Goal: Task Accomplishment & Management: Manage account settings

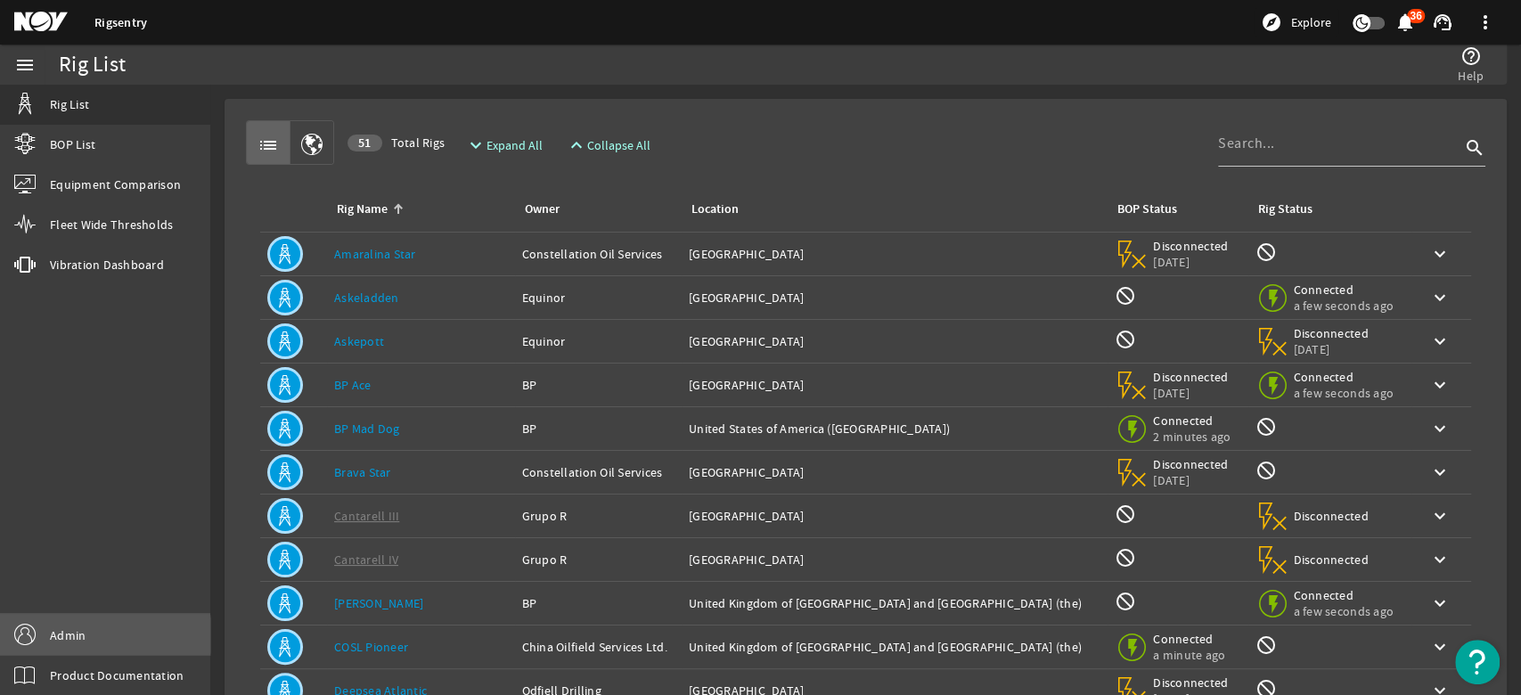
click at [49, 635] on link "Admin" at bounding box center [105, 635] width 210 height 40
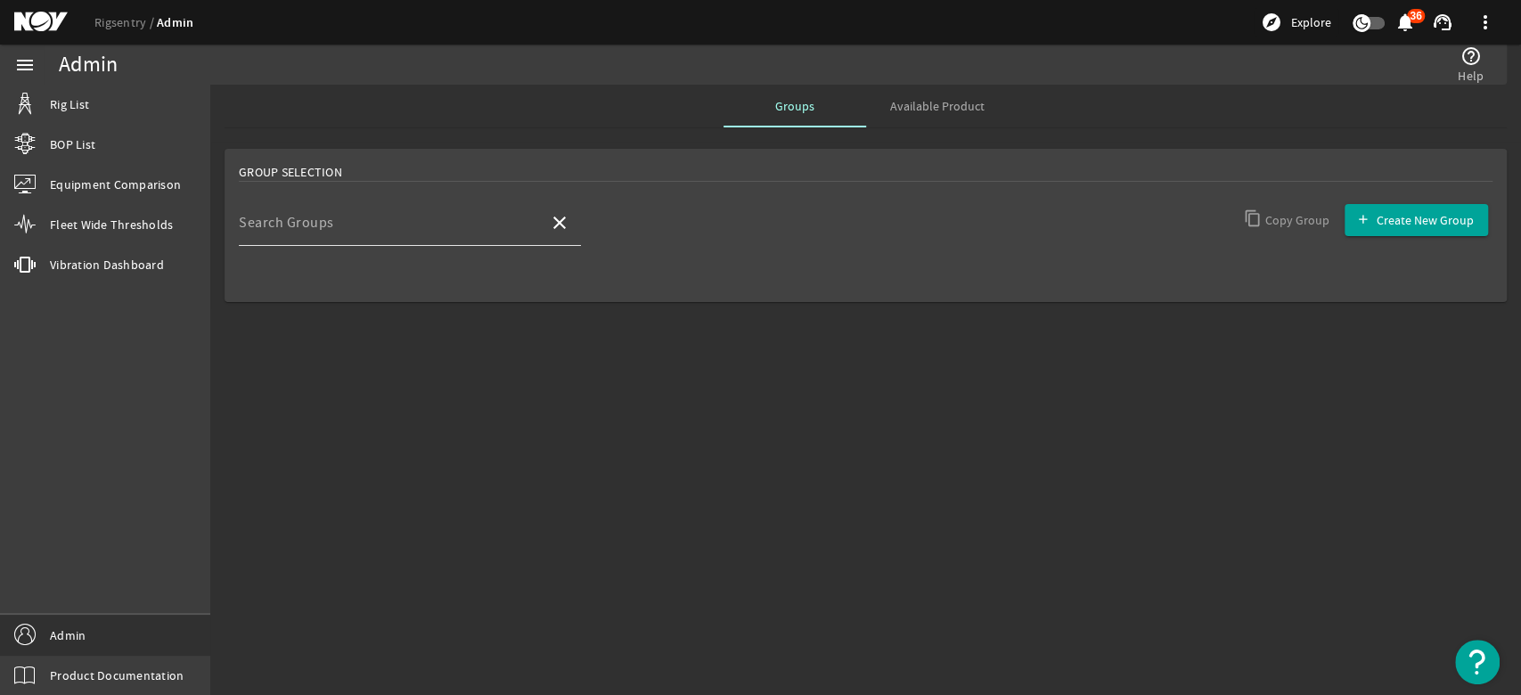
click at [437, 233] on input "Search Groups" at bounding box center [387, 229] width 296 height 21
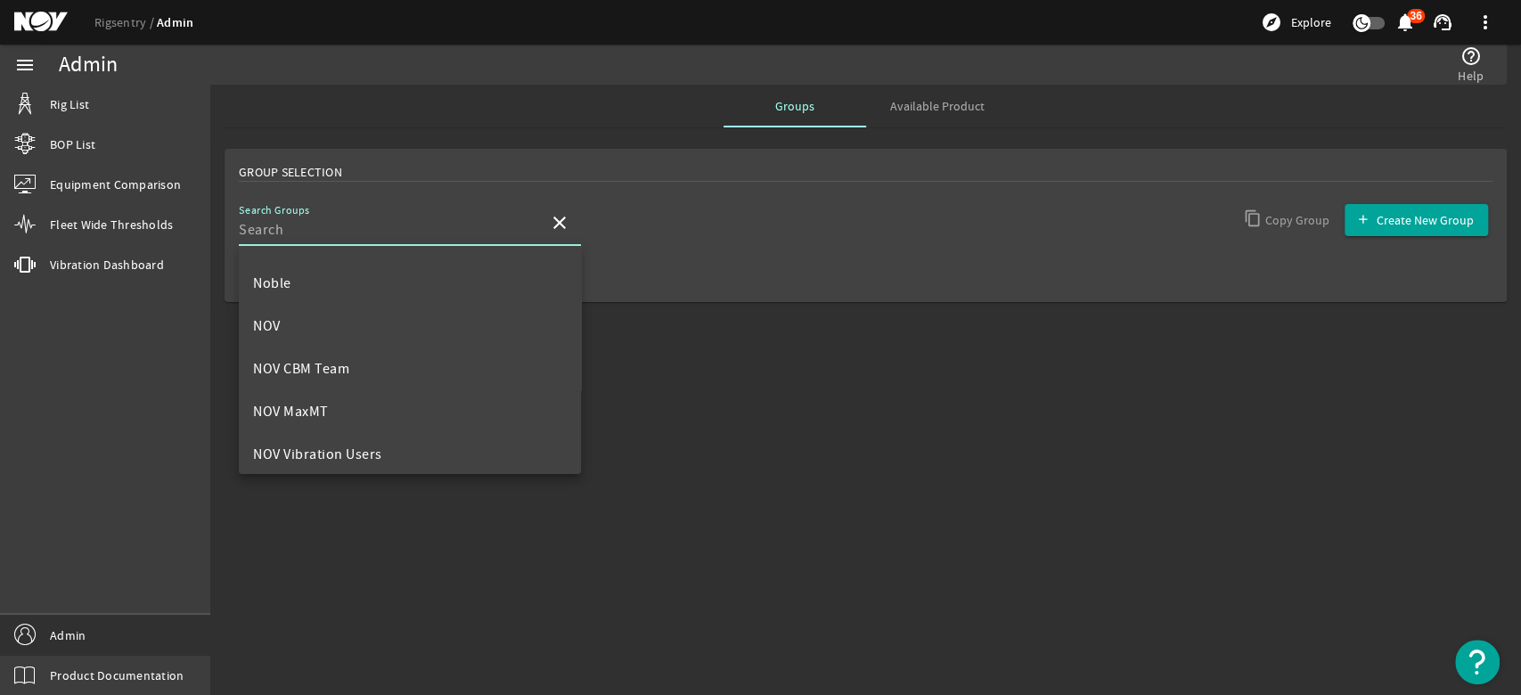
scroll to position [791, 0]
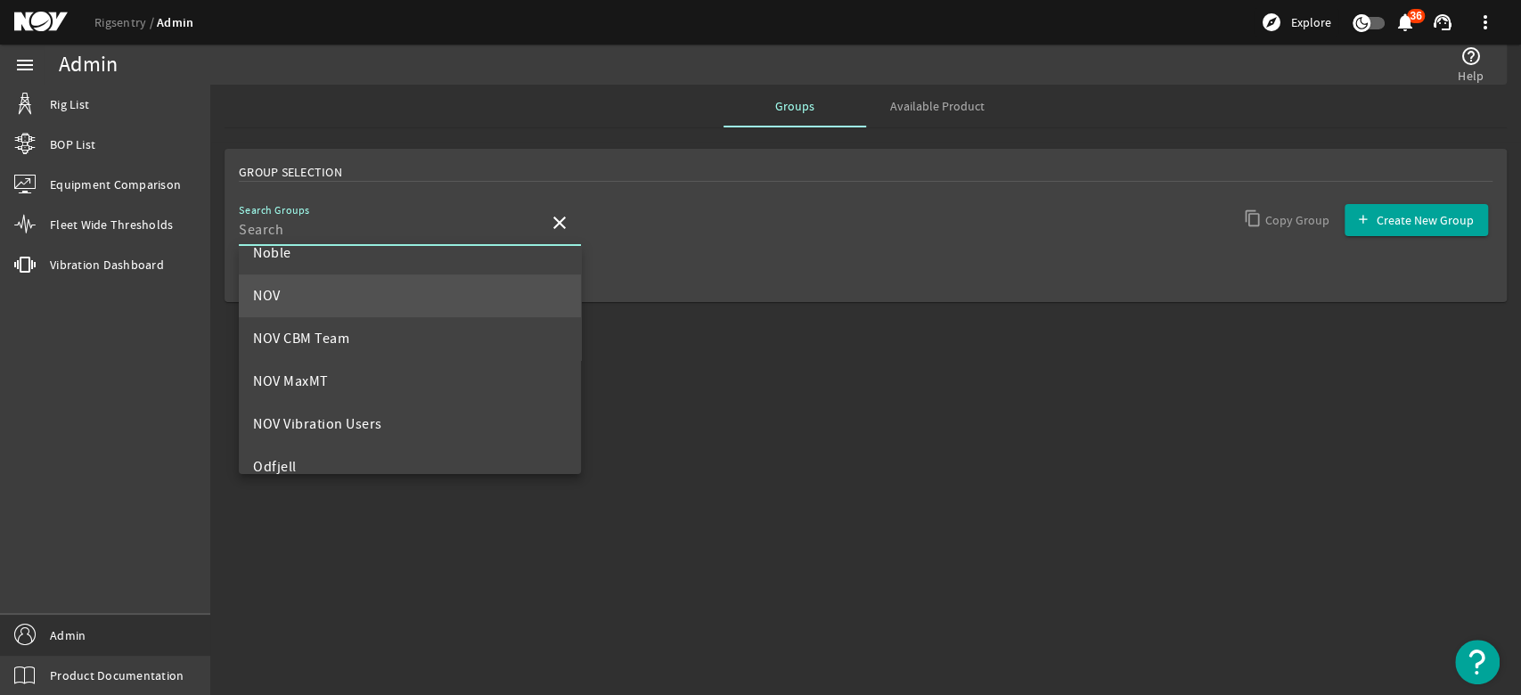
click at [293, 300] on mat-option "NOV" at bounding box center [410, 295] width 342 height 43
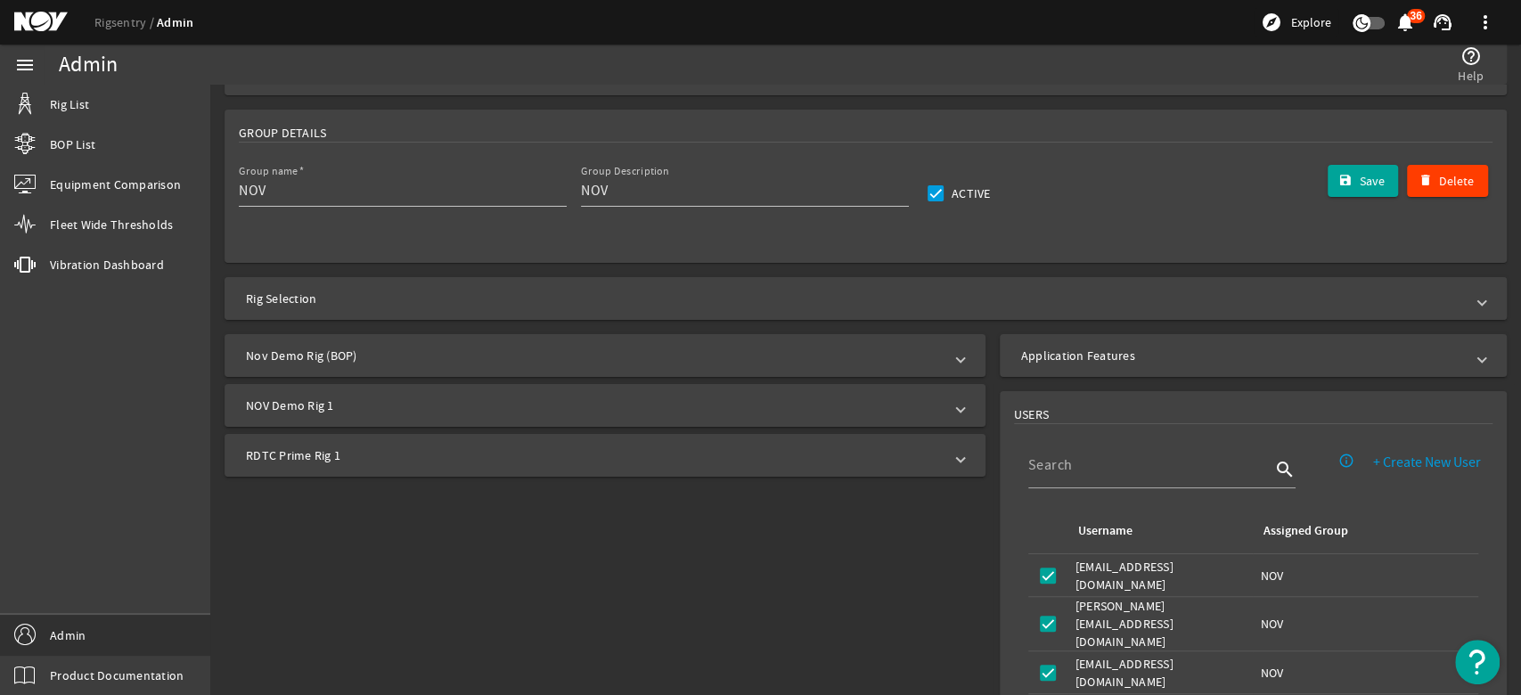
scroll to position [297, 0]
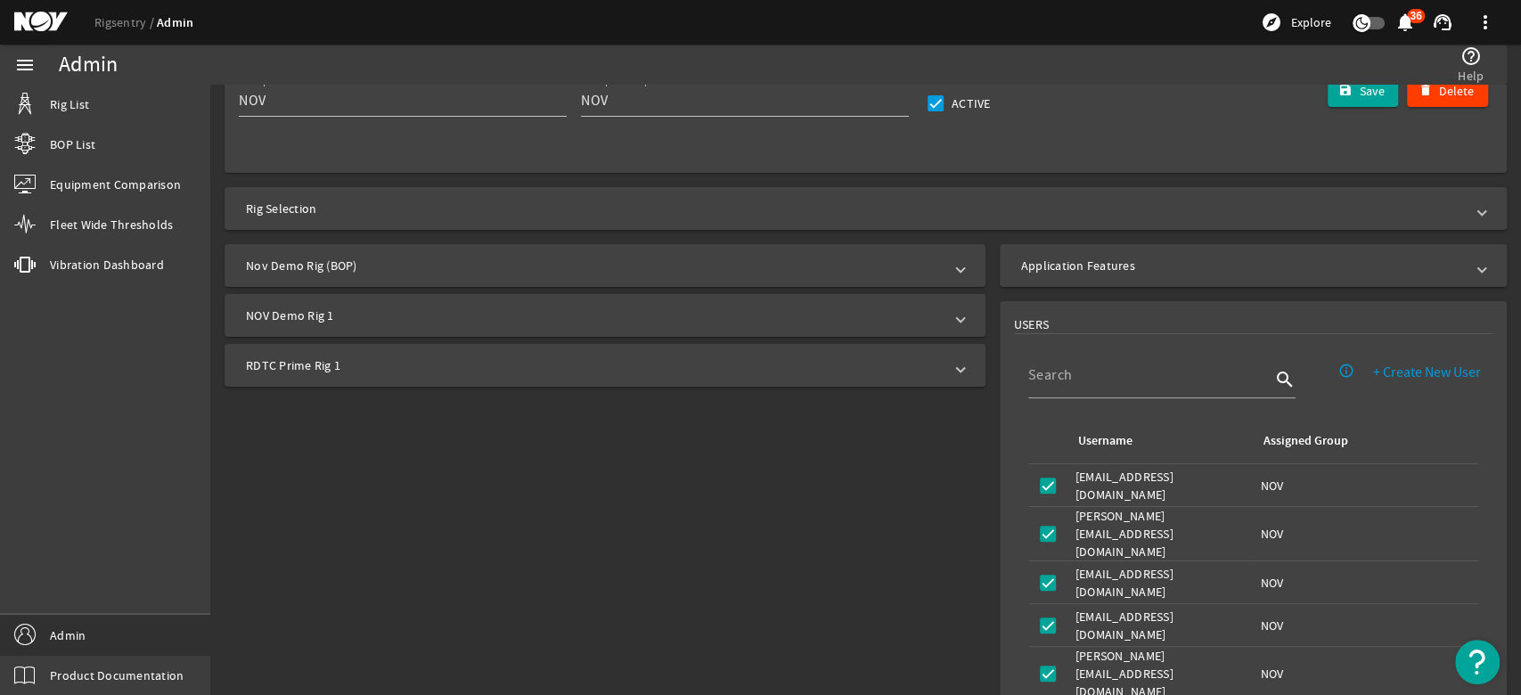
click at [1081, 398] on div at bounding box center [1161, 408] width 267 height 20
click at [1079, 387] on div at bounding box center [1149, 375] width 242 height 46
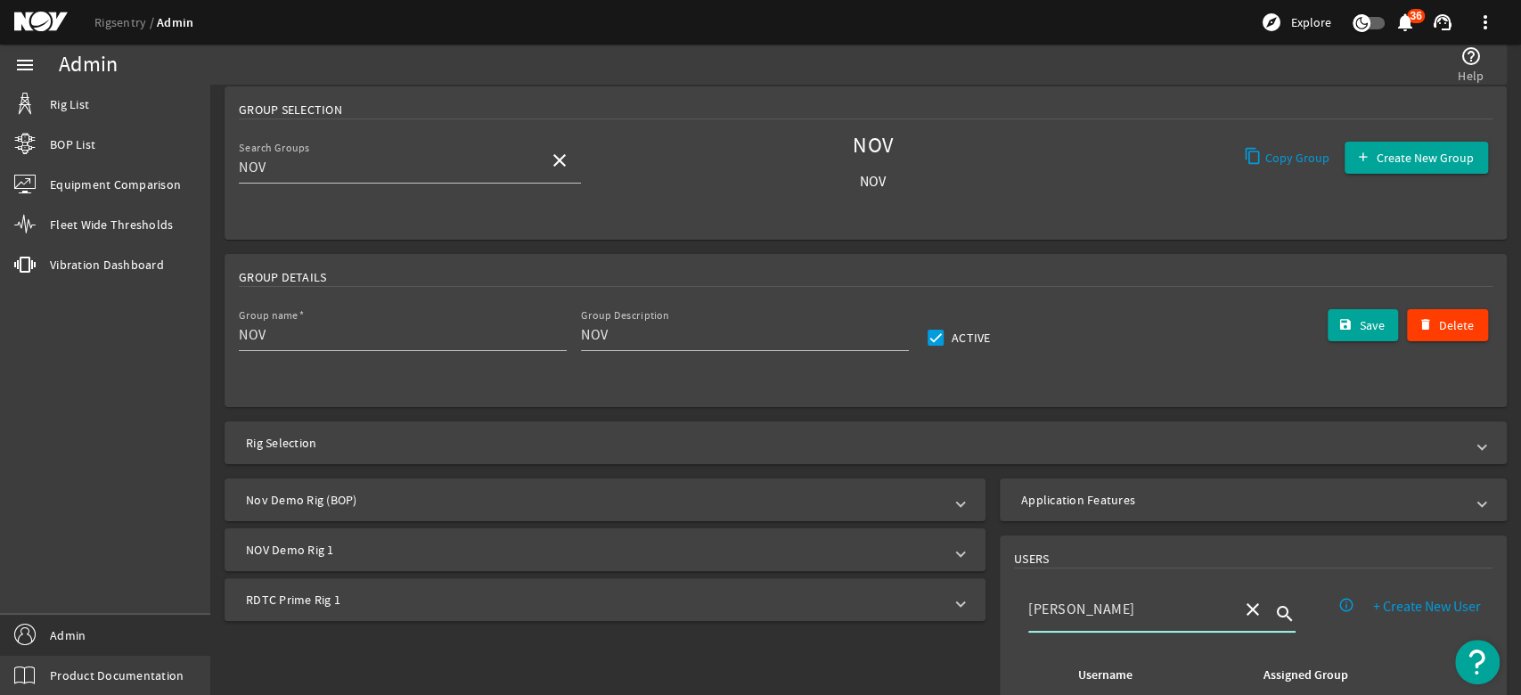
scroll to position [0, 0]
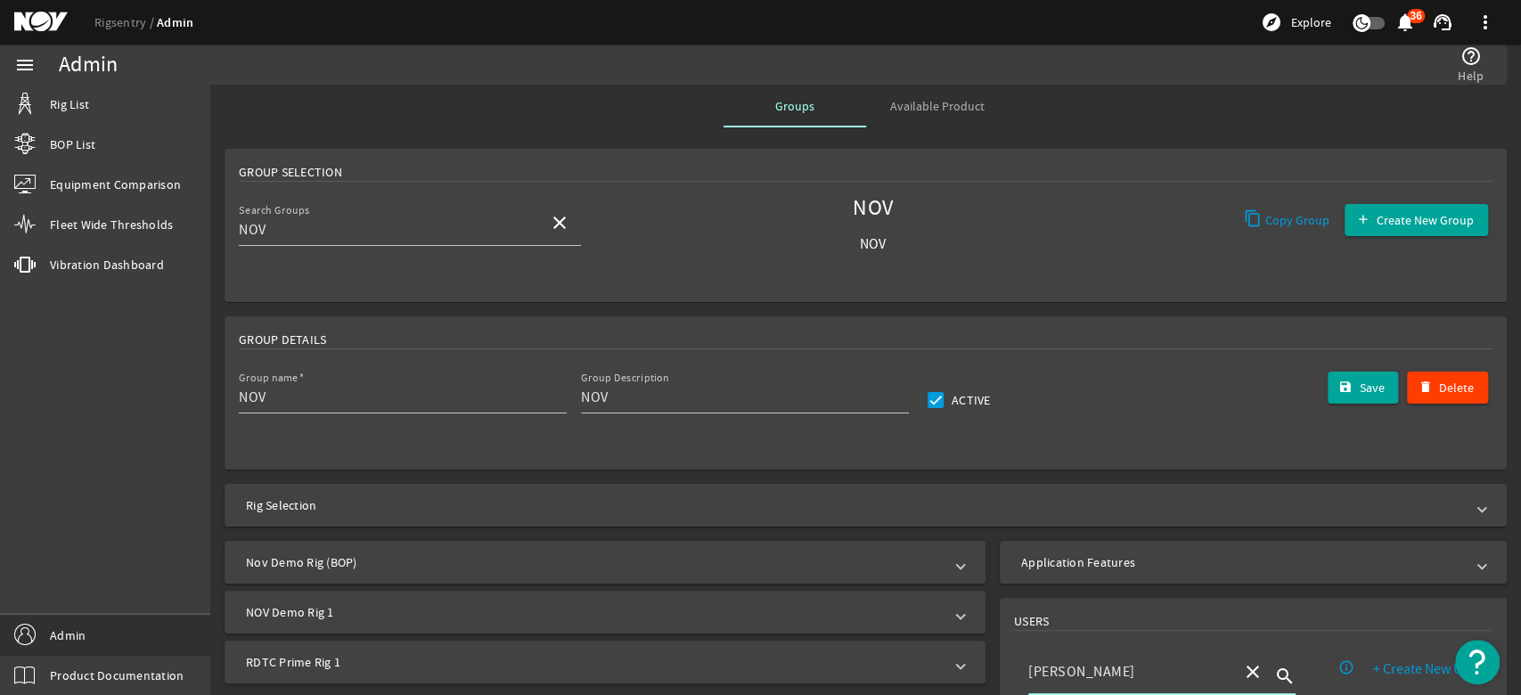
type input "[PERSON_NAME]"
click at [452, 231] on input "NOV" at bounding box center [387, 229] width 296 height 21
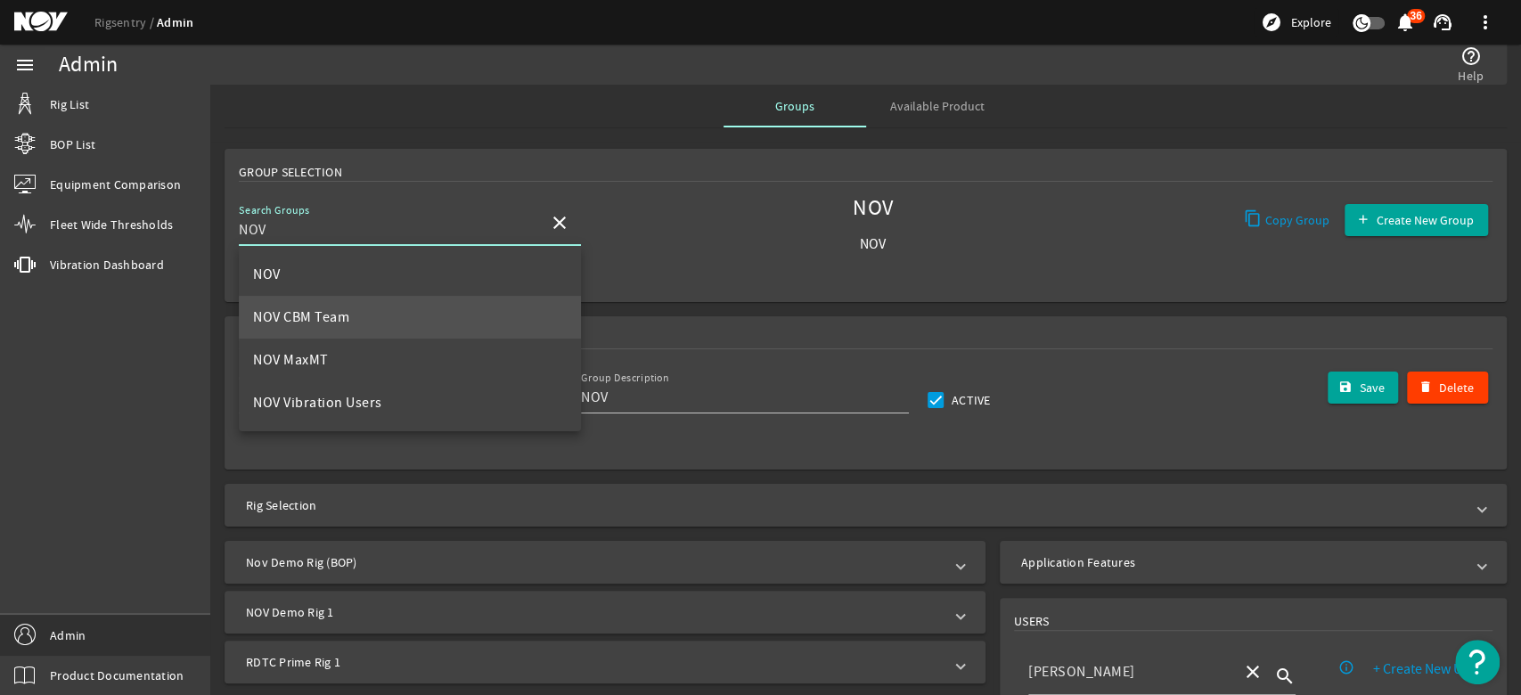
click at [371, 328] on mat-option "NOV CBM Team" at bounding box center [410, 317] width 342 height 43
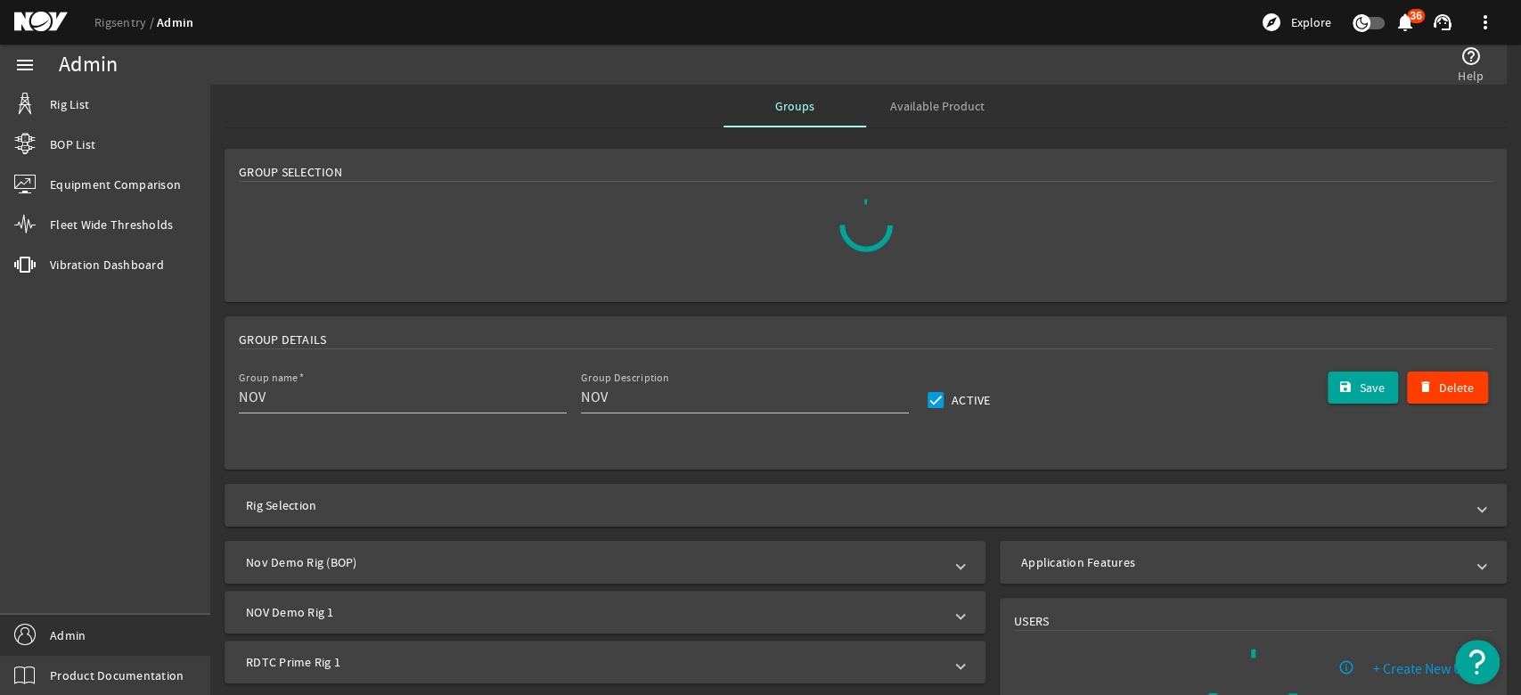
type input "NOV CBM Team"
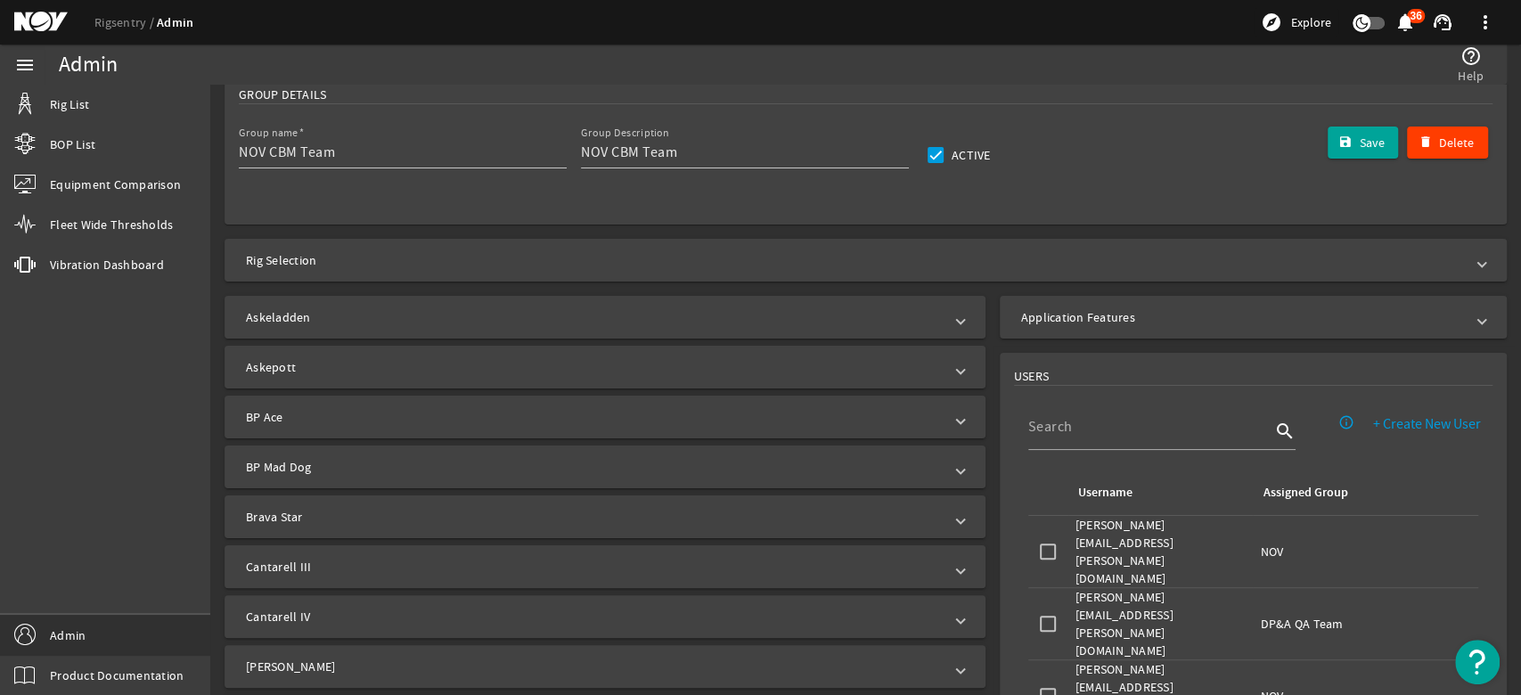
scroll to position [297, 0]
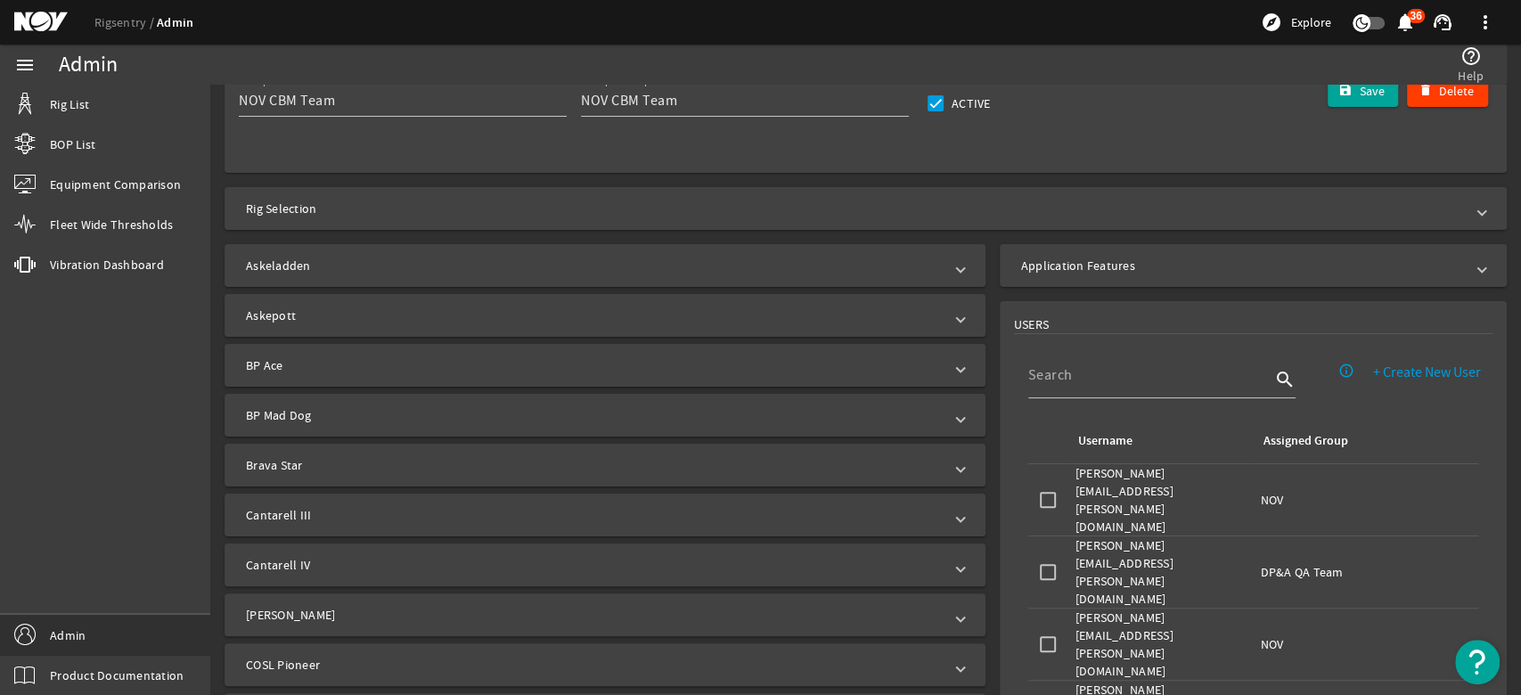
click at [1064, 380] on input at bounding box center [1149, 374] width 242 height 21
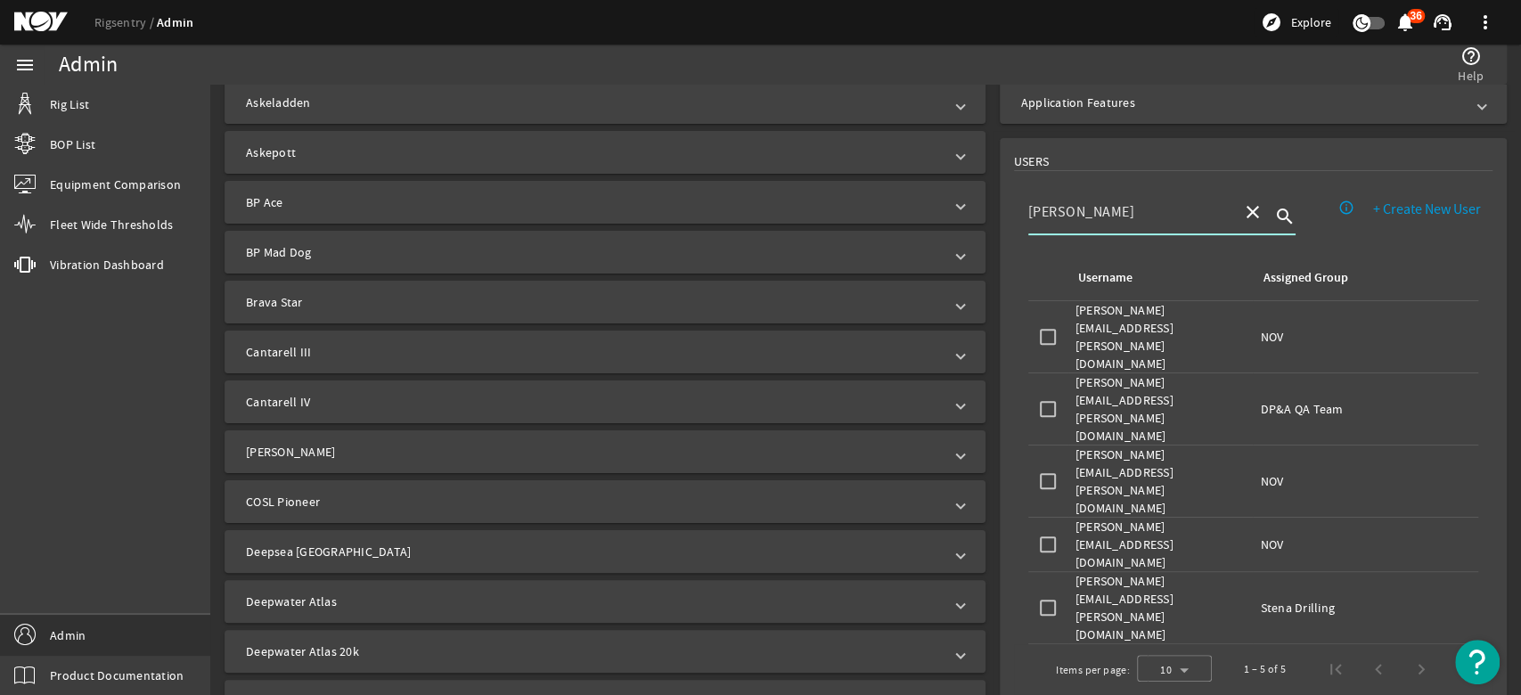
scroll to position [495, 0]
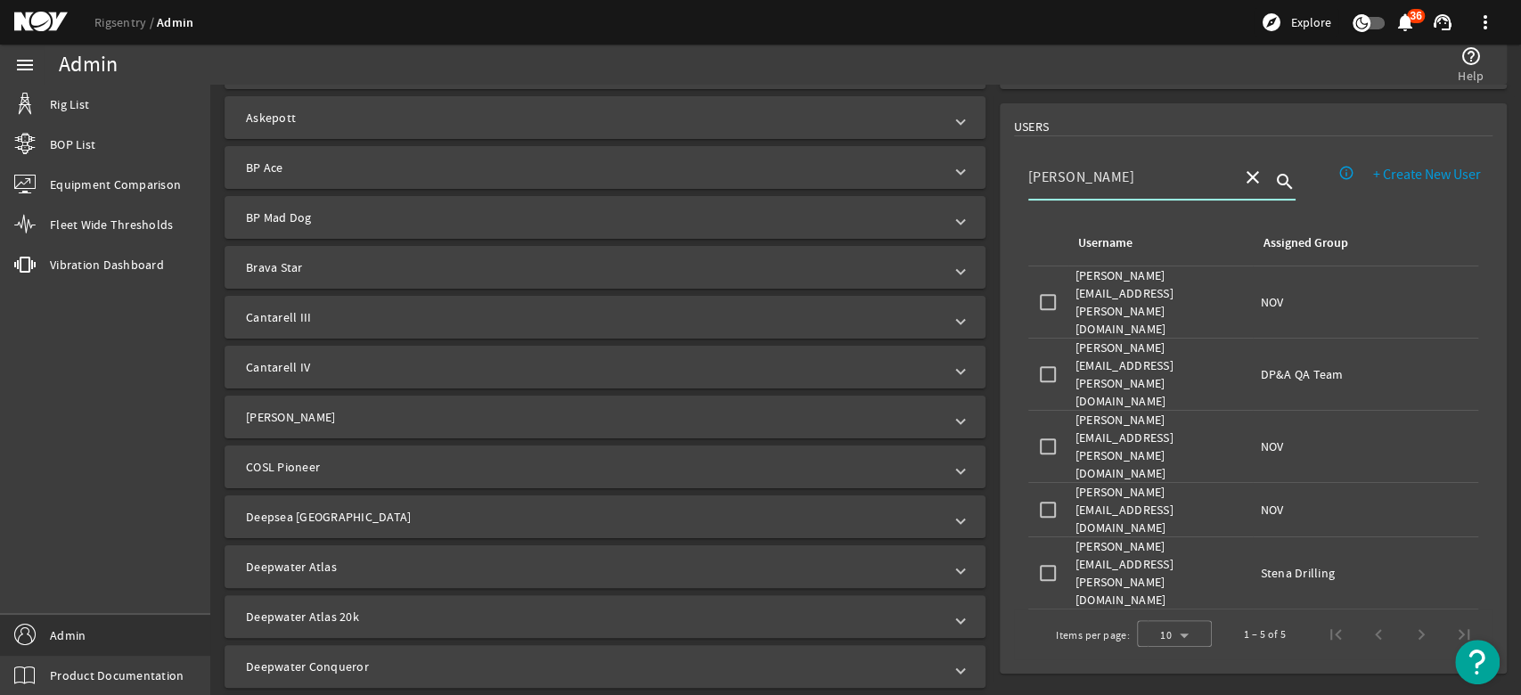
type input "[PERSON_NAME]"
click at [1242, 177] on mat-icon "close" at bounding box center [1252, 177] width 21 height 21
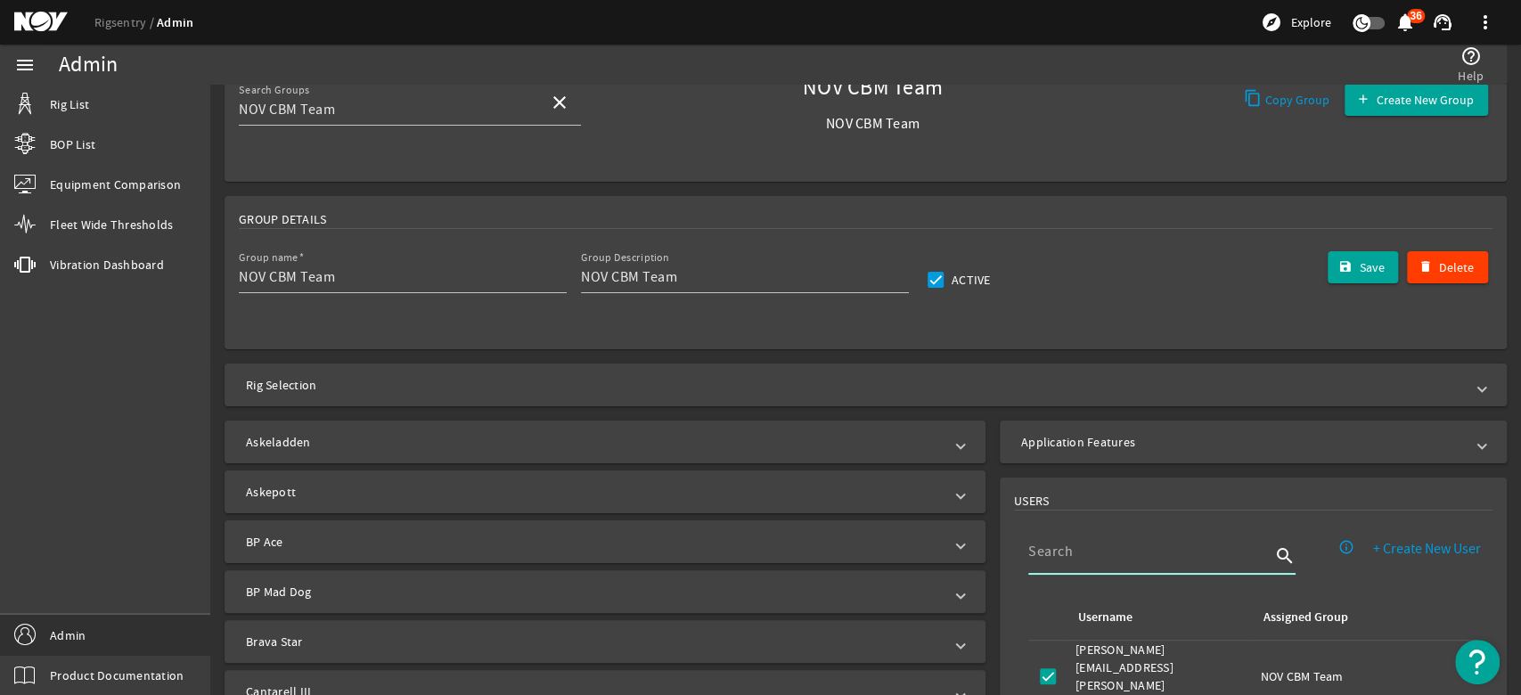
scroll to position [198, 0]
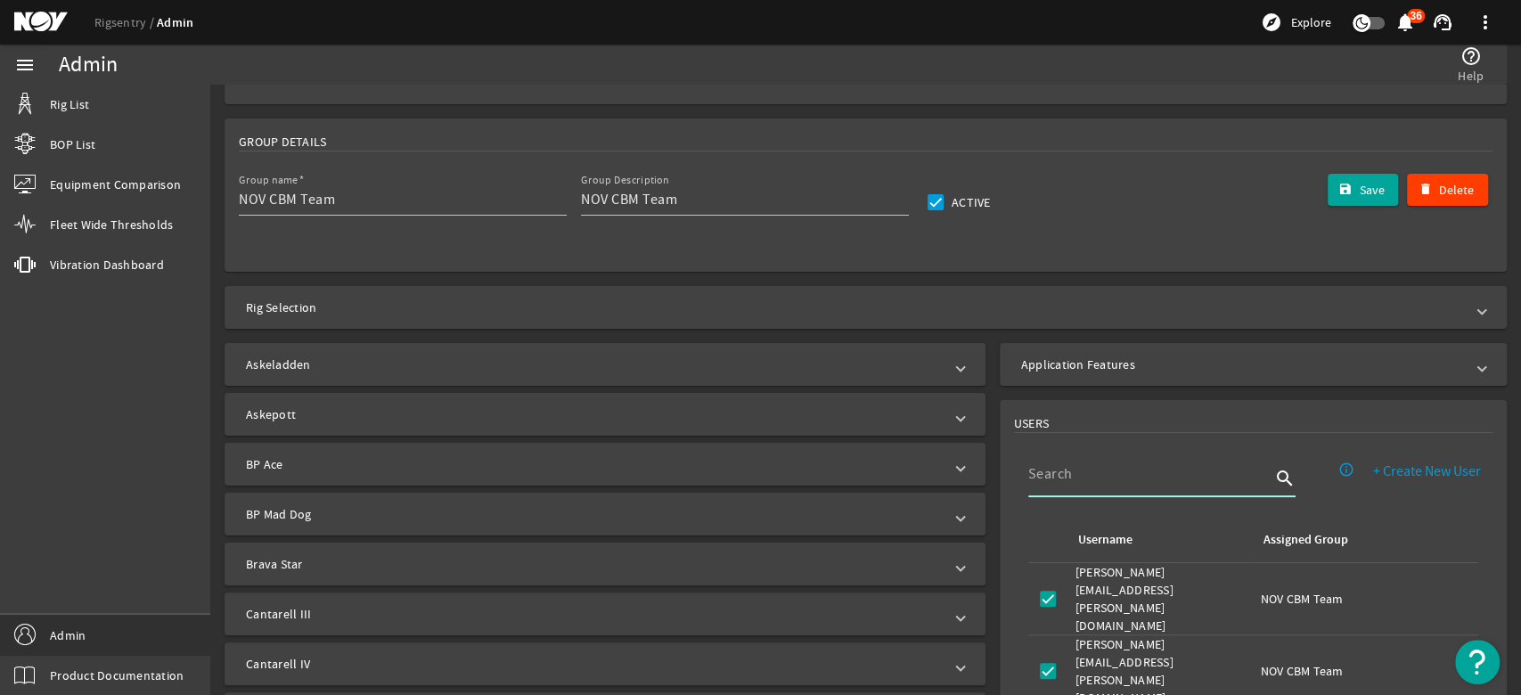
click at [1411, 465] on span "+ Create New User" at bounding box center [1427, 471] width 108 height 18
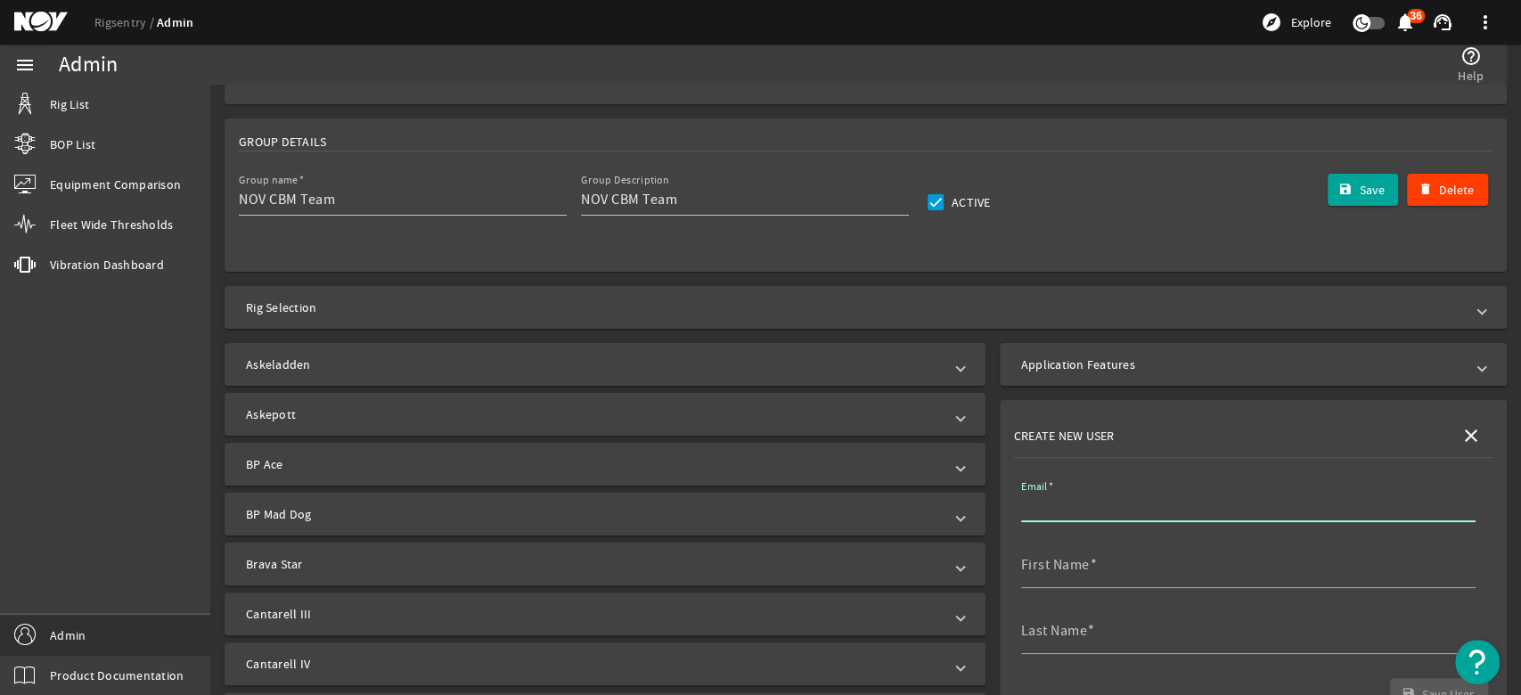
click at [1076, 503] on input "Email" at bounding box center [1241, 505] width 440 height 21
type input "t"
click at [1067, 243] on mat-card "Group Details Group name NOV CBM Team Group Description NOV CBM Team Active Del…" at bounding box center [866, 195] width 1282 height 153
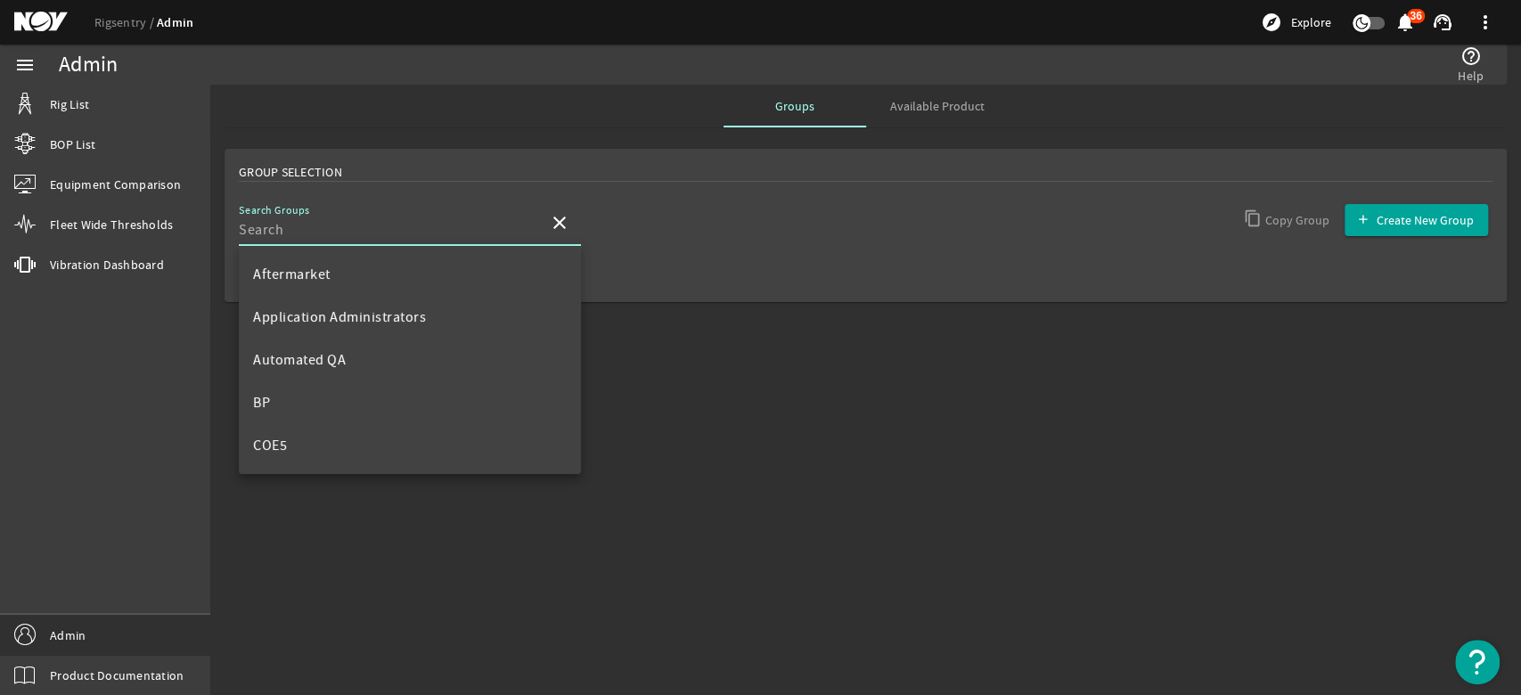
click at [495, 229] on input "Search Groups" at bounding box center [387, 229] width 296 height 21
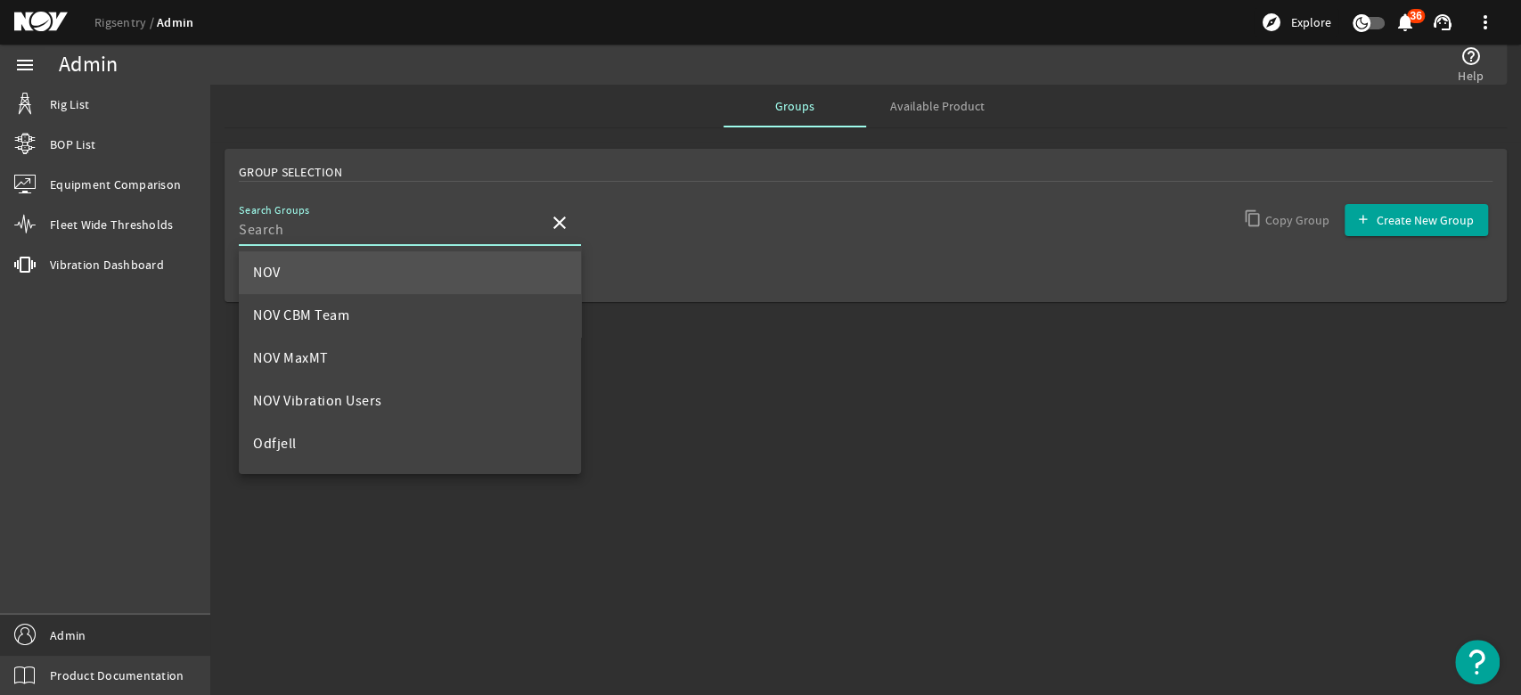
click at [263, 274] on span "NOV" at bounding box center [267, 273] width 28 height 18
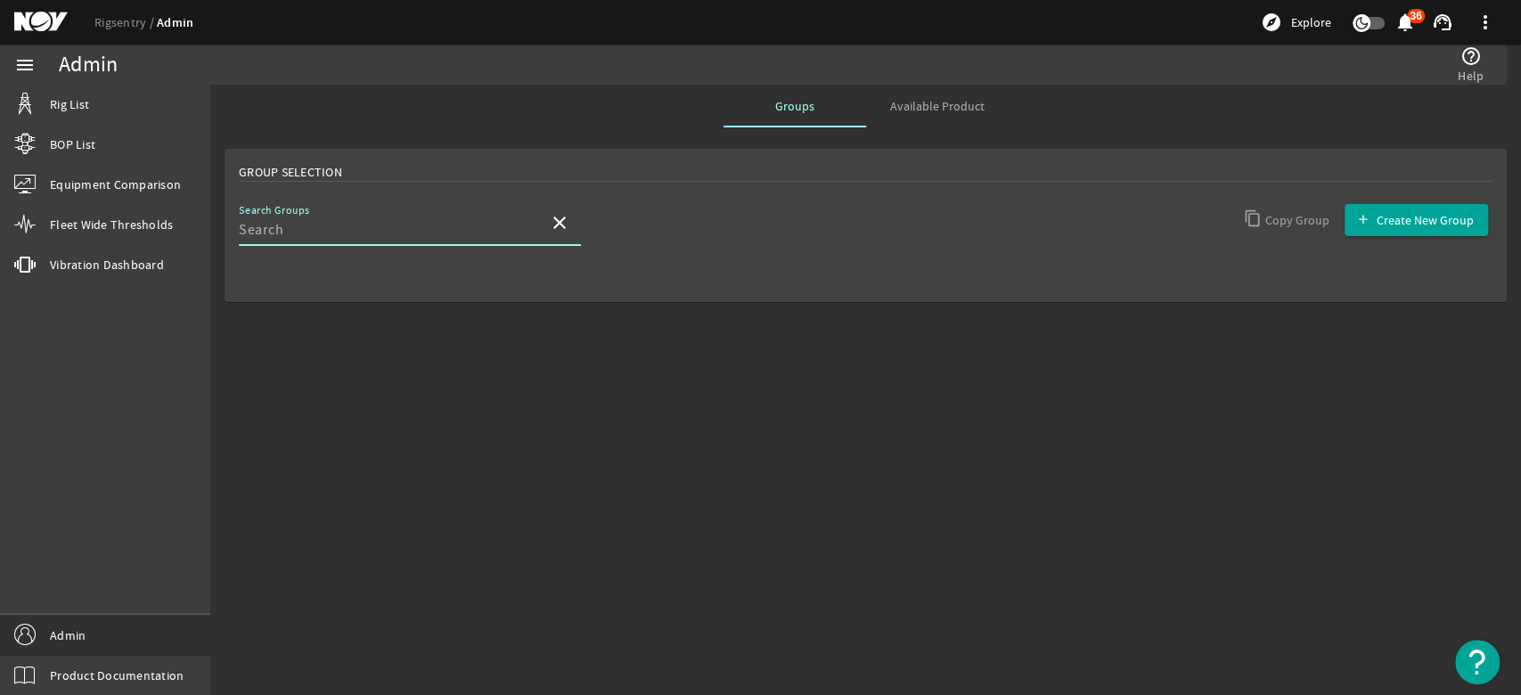
type input "NOV"
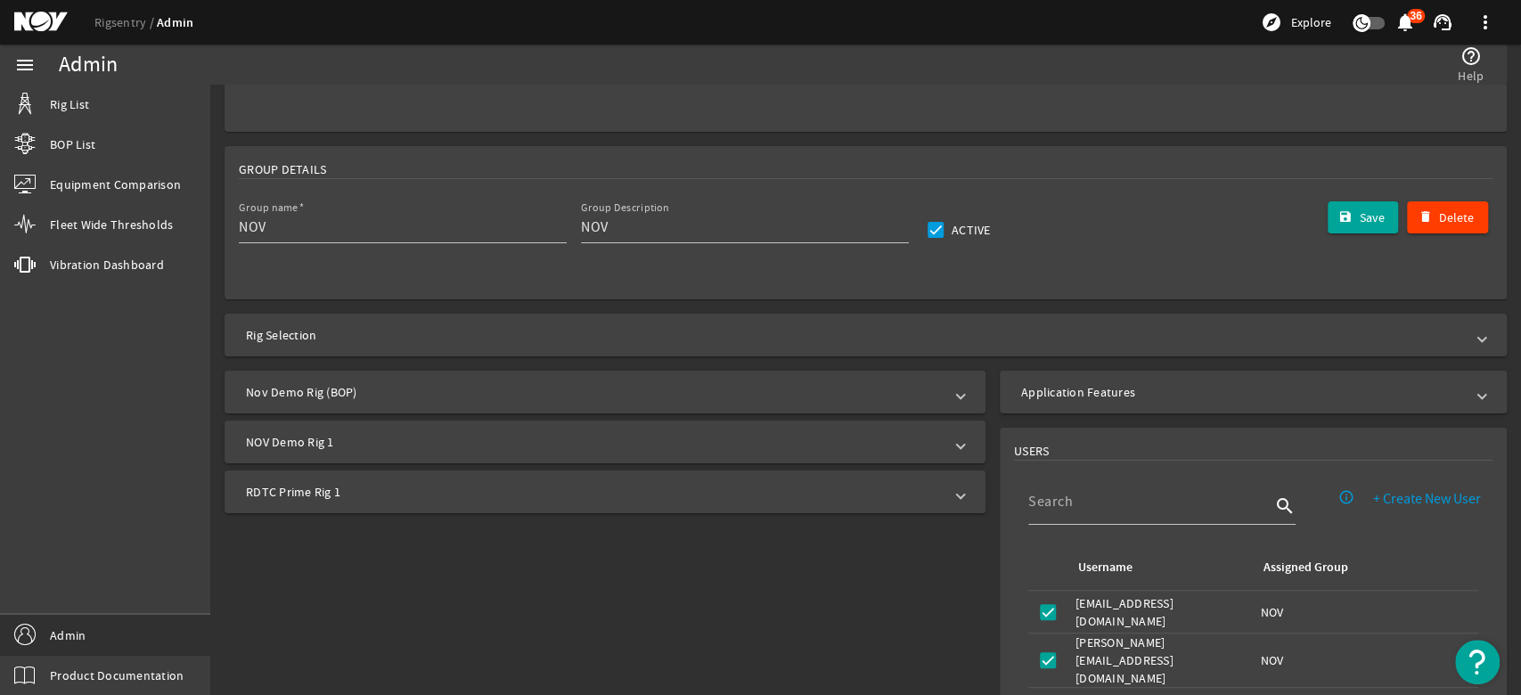
scroll to position [169, 0]
click at [1066, 506] on input at bounding box center [1149, 502] width 242 height 21
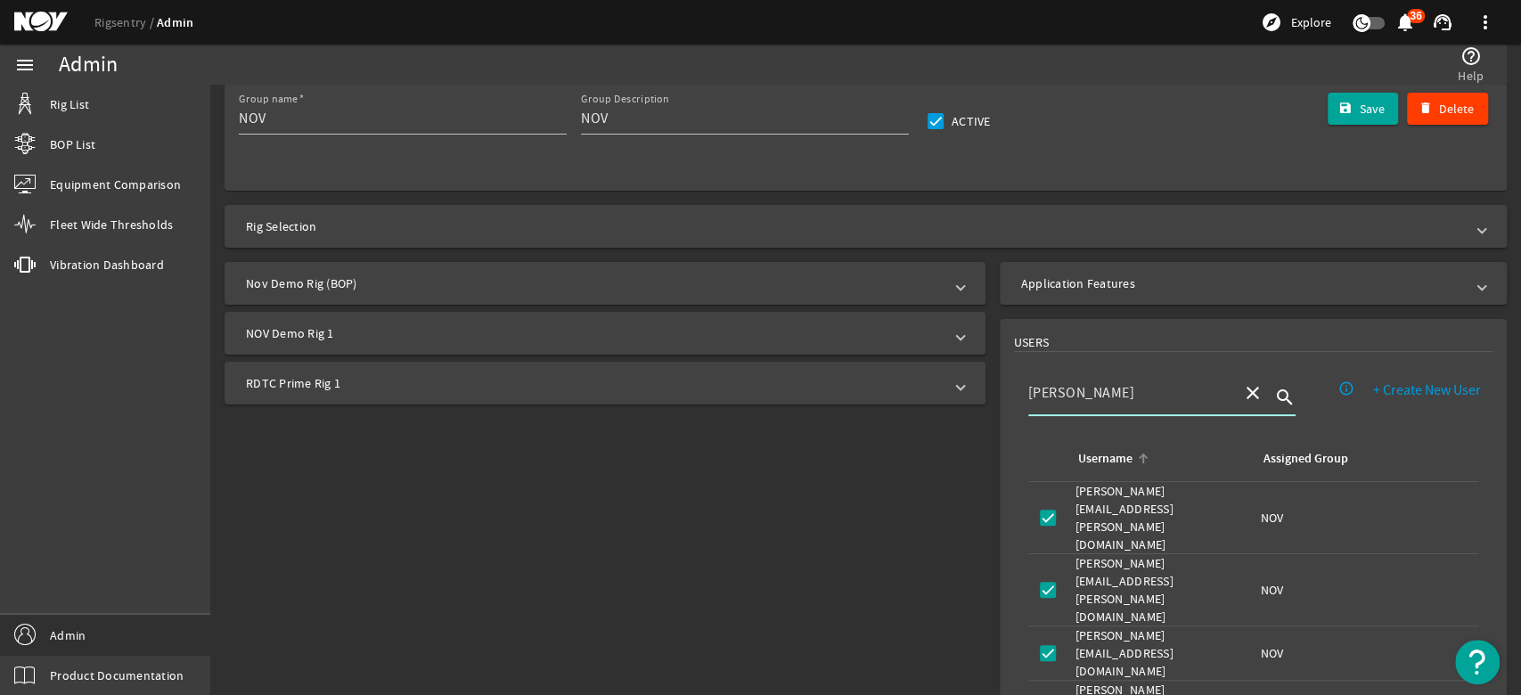
scroll to position [351, 0]
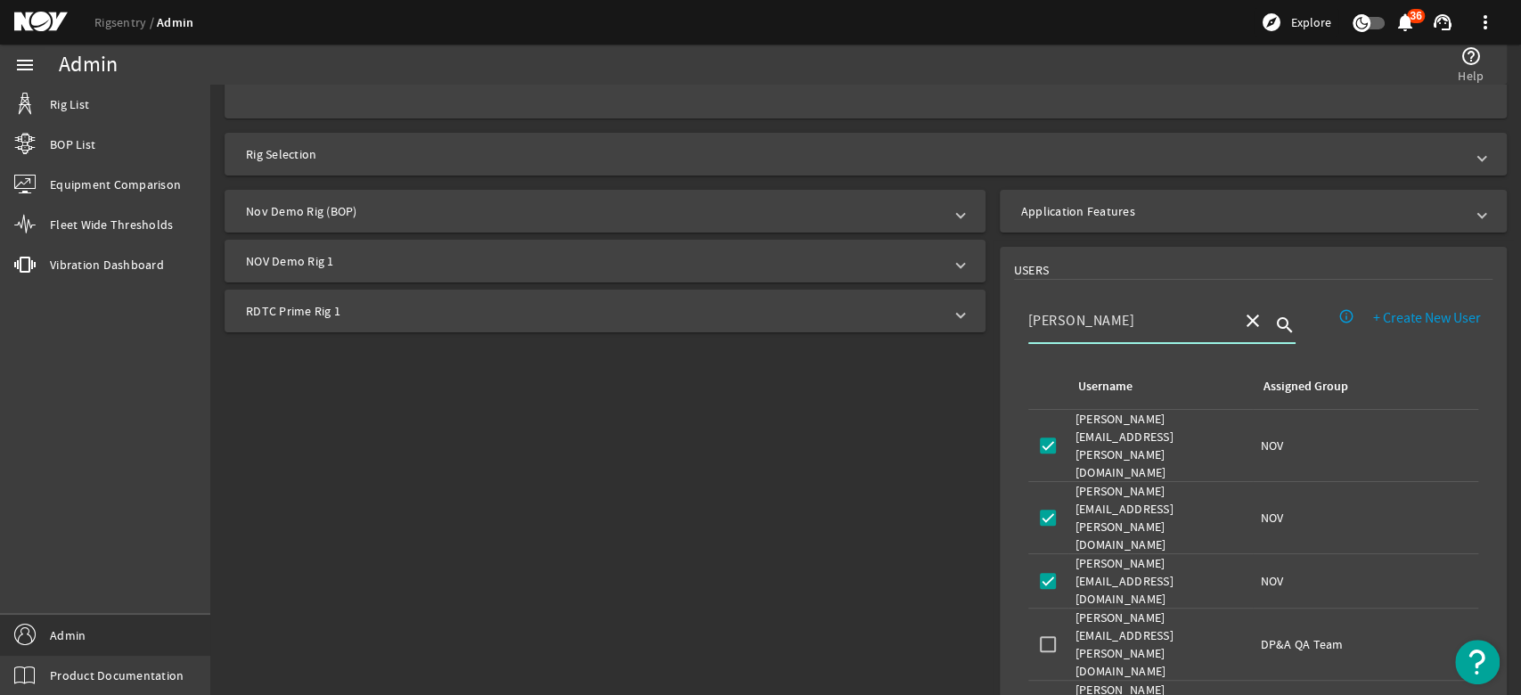
type input "[PERSON_NAME]"
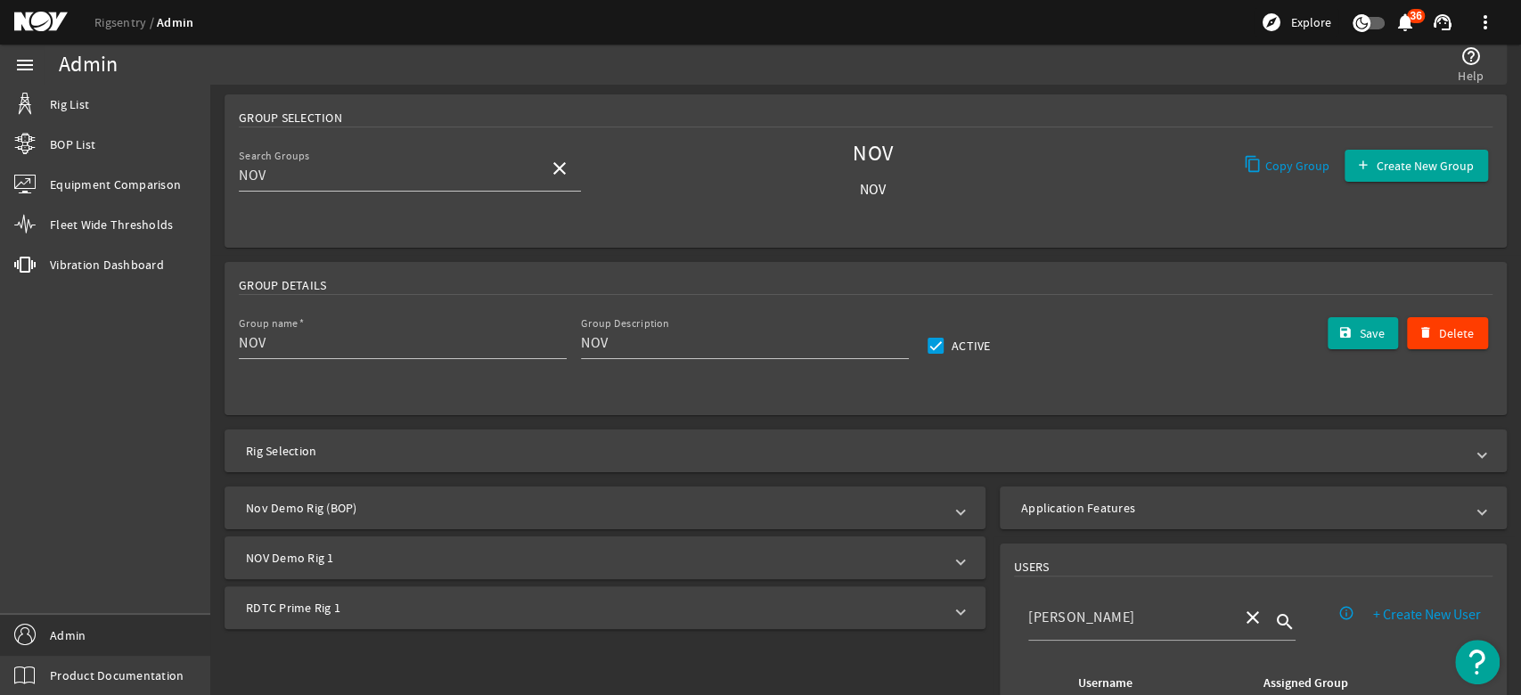
scroll to position [0, 0]
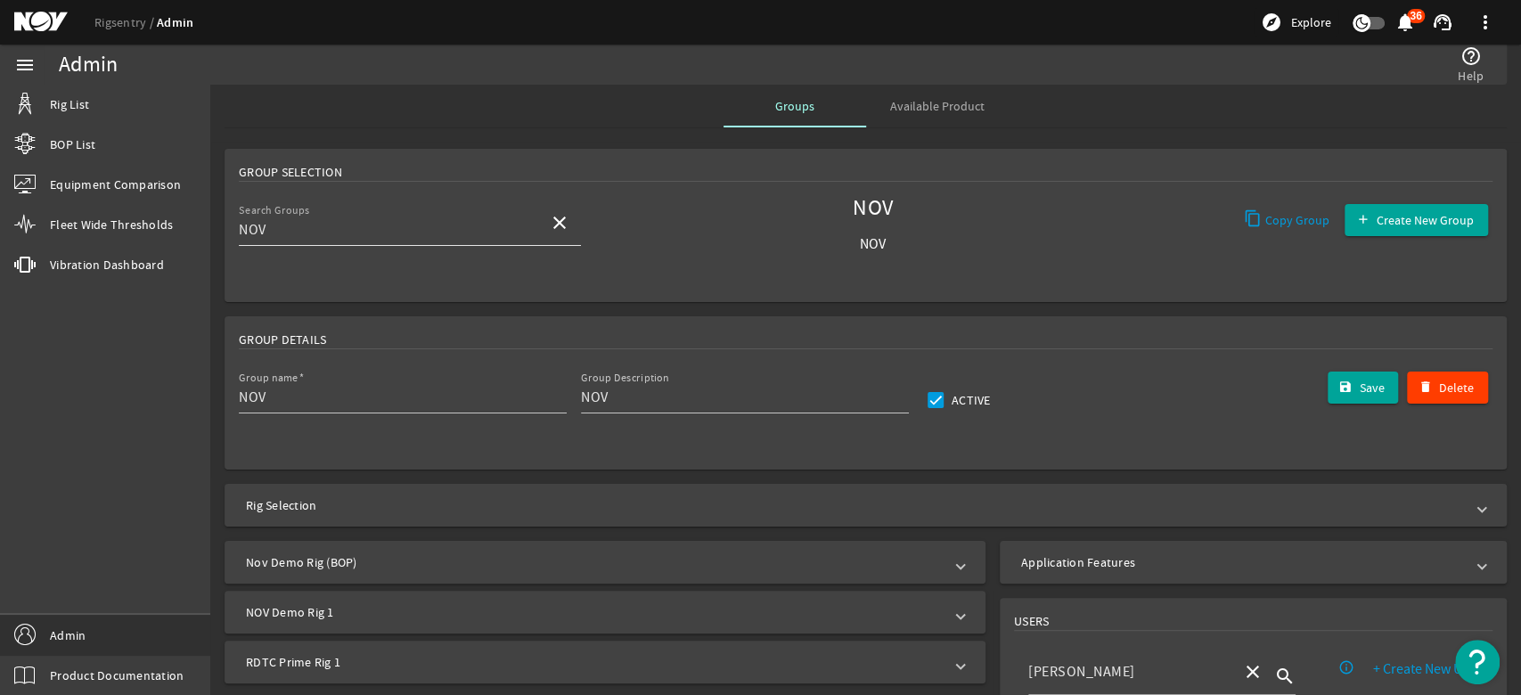
click at [559, 230] on mat-icon "close" at bounding box center [559, 222] width 21 height 21
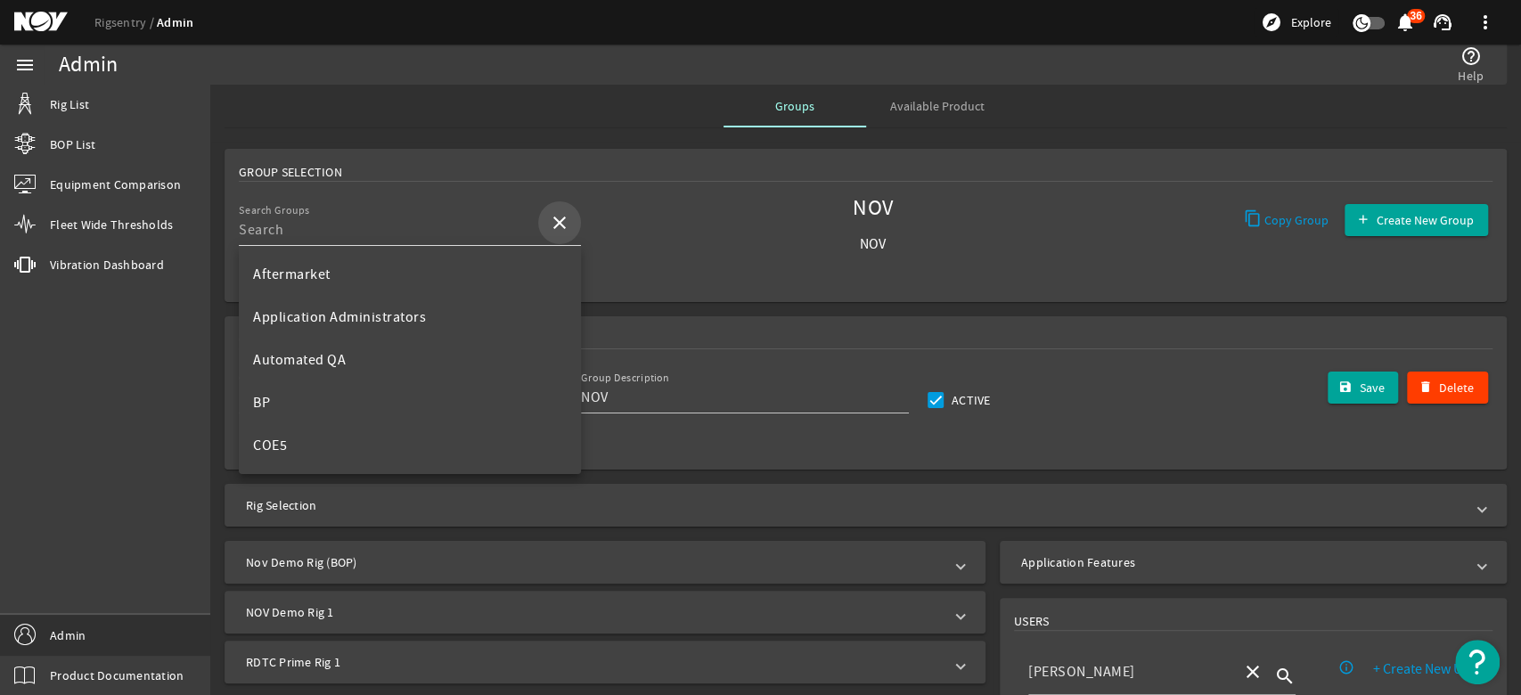
click at [556, 223] on mat-icon "close" at bounding box center [559, 222] width 21 height 21
click at [36, 636] on link "Admin" at bounding box center [105, 635] width 210 height 40
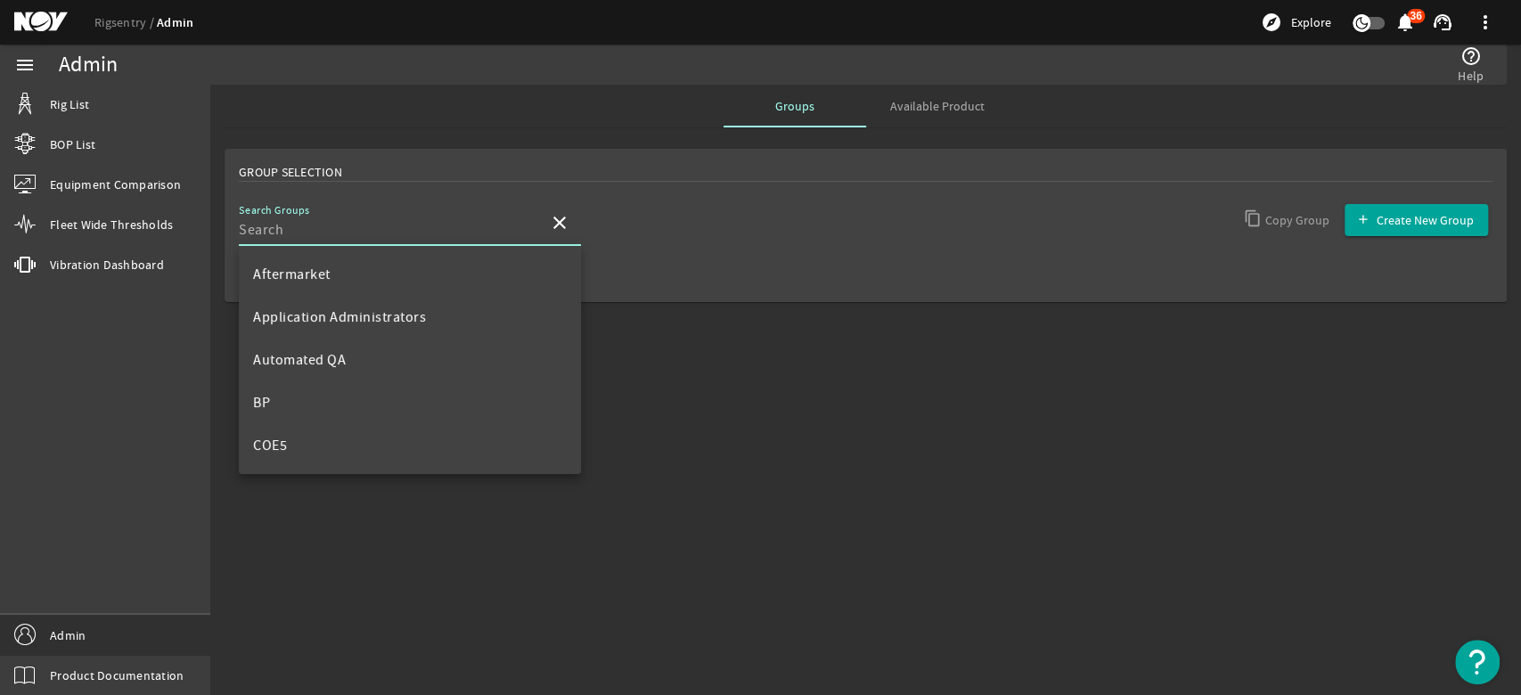
click at [478, 233] on input "Search Groups" at bounding box center [387, 229] width 296 height 21
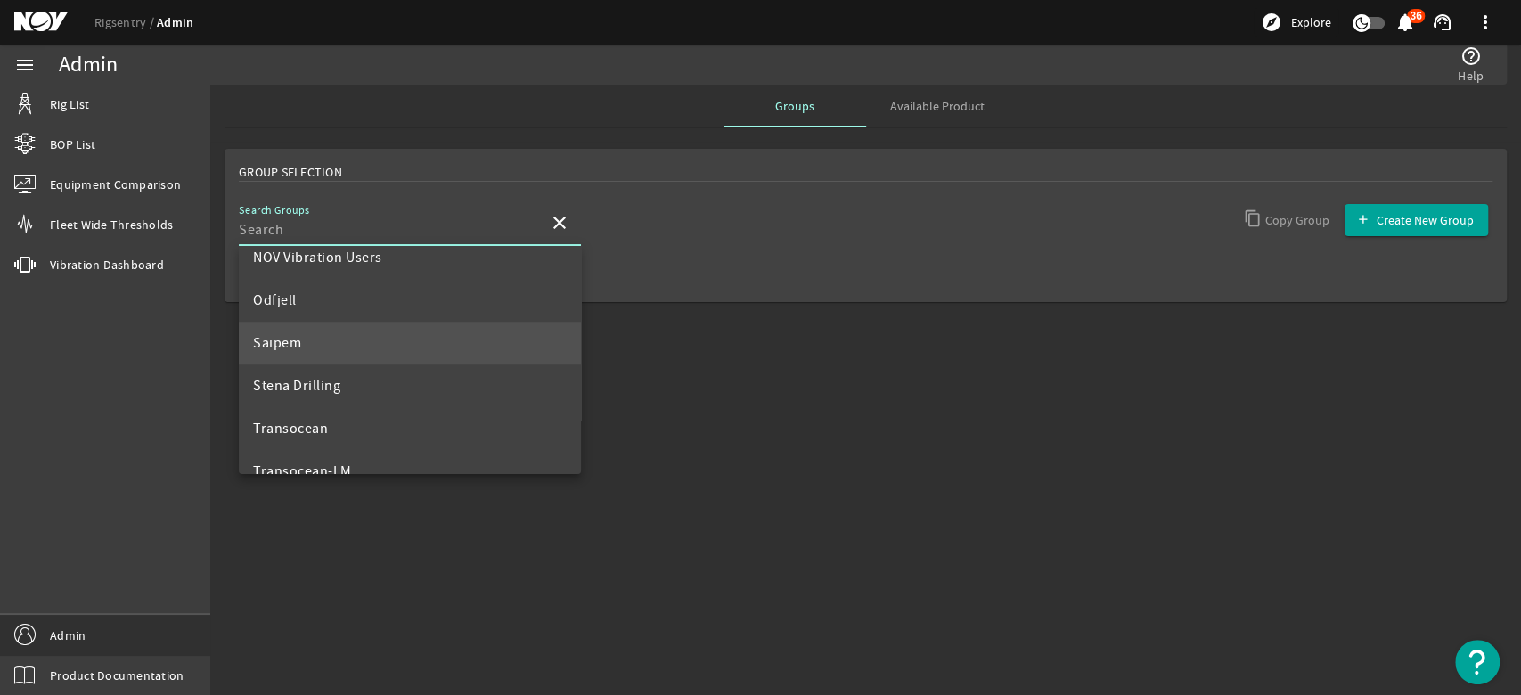
scroll to position [990, 0]
click at [326, 356] on span "Stena Drilling" at bounding box center [296, 354] width 87 height 18
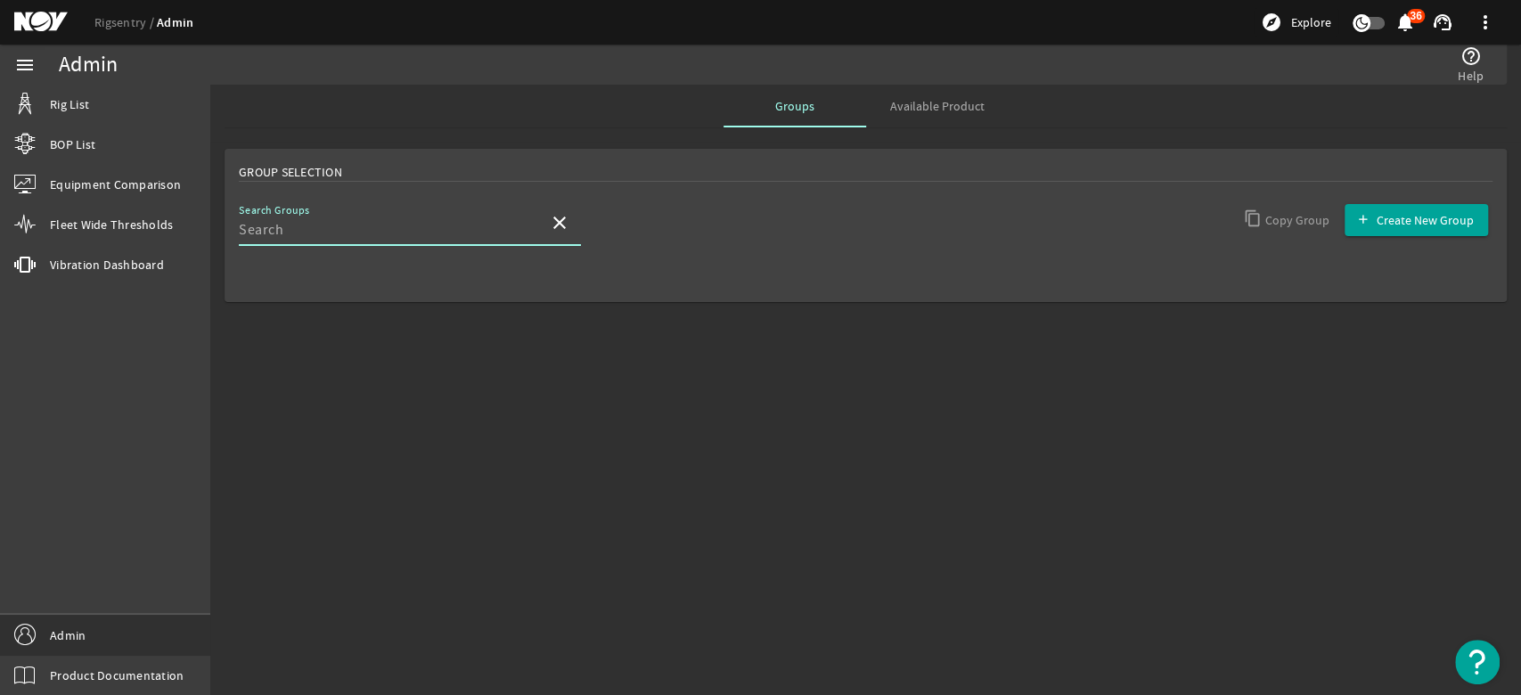
type input "Stena Drilling"
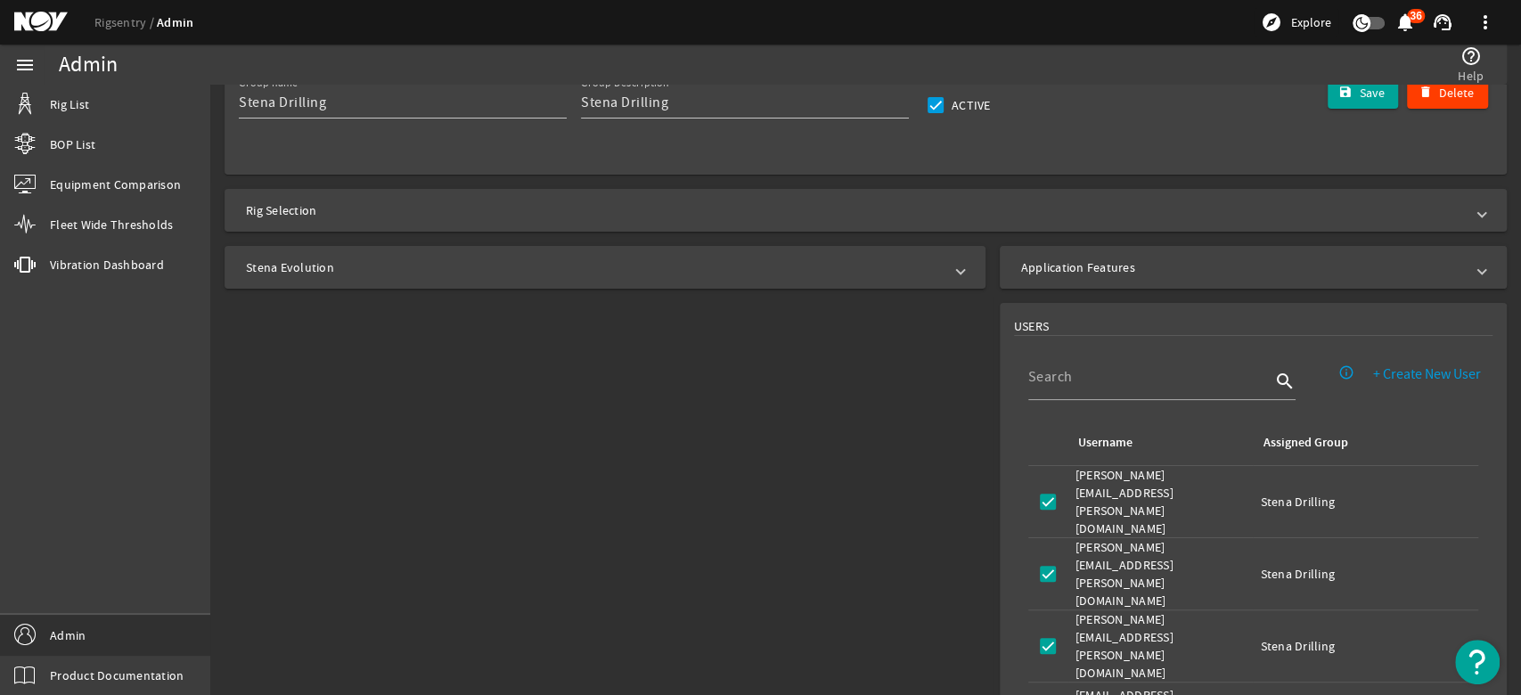
scroll to position [297, 0]
click at [1097, 383] on input at bounding box center [1149, 374] width 242 height 21
type input "s"
type input "[PERSON_NAME]"
click at [1040, 487] on input "checkbox" at bounding box center [1047, 499] width 25 height 25
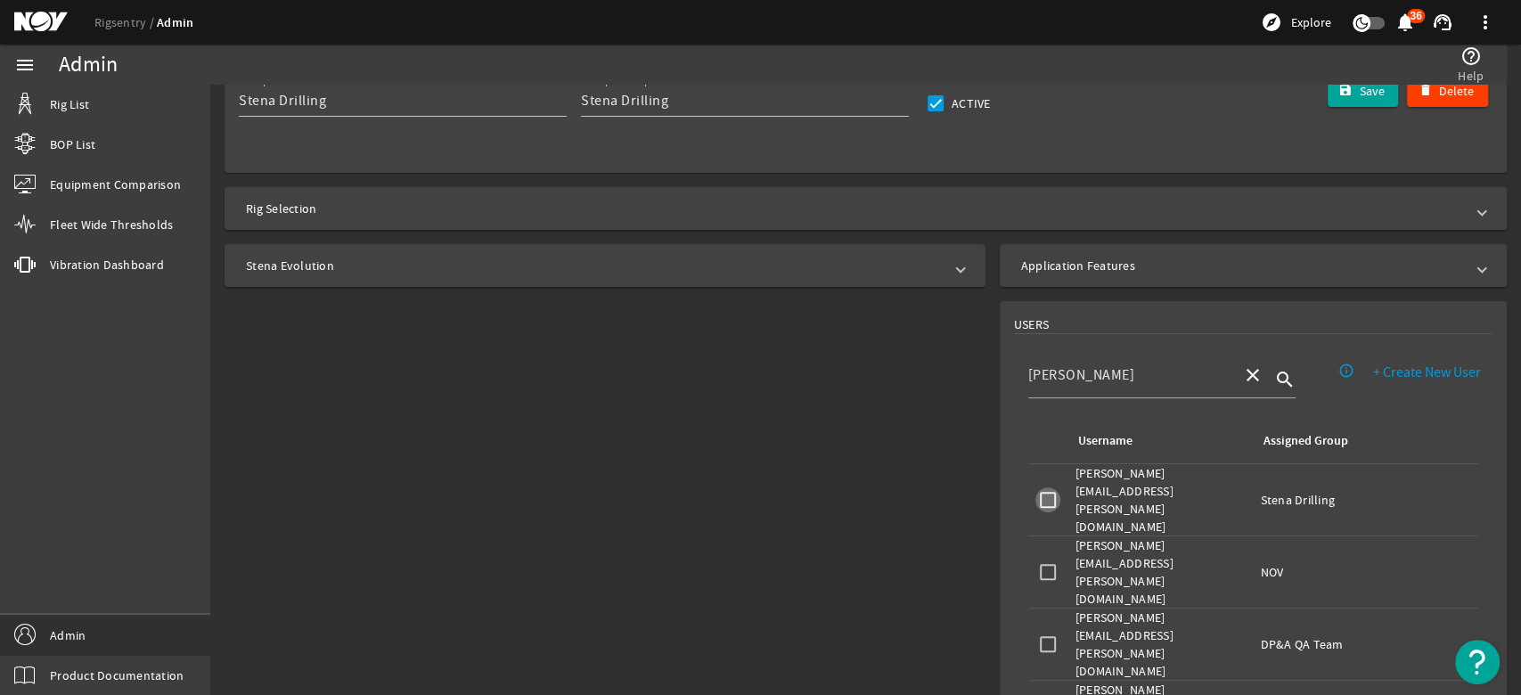
checkbox input "false"
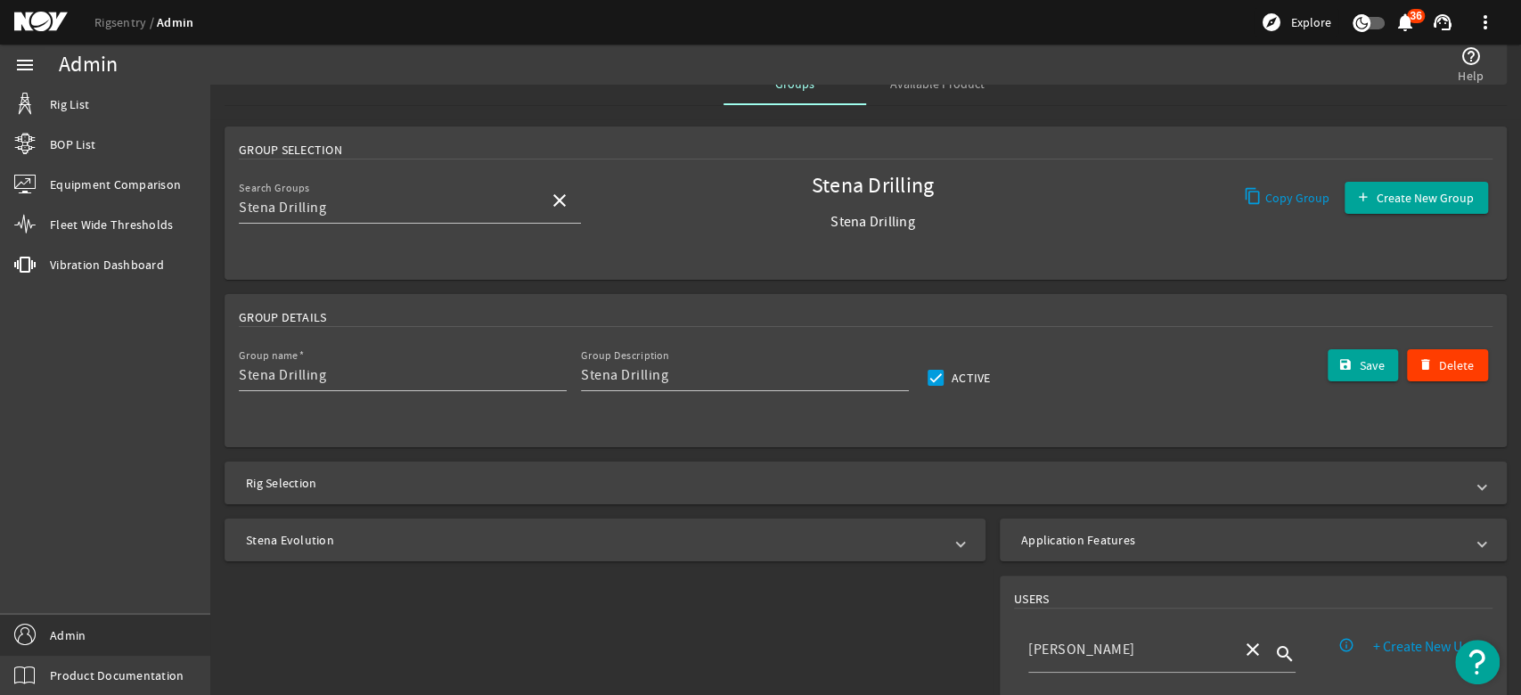
scroll to position [0, 0]
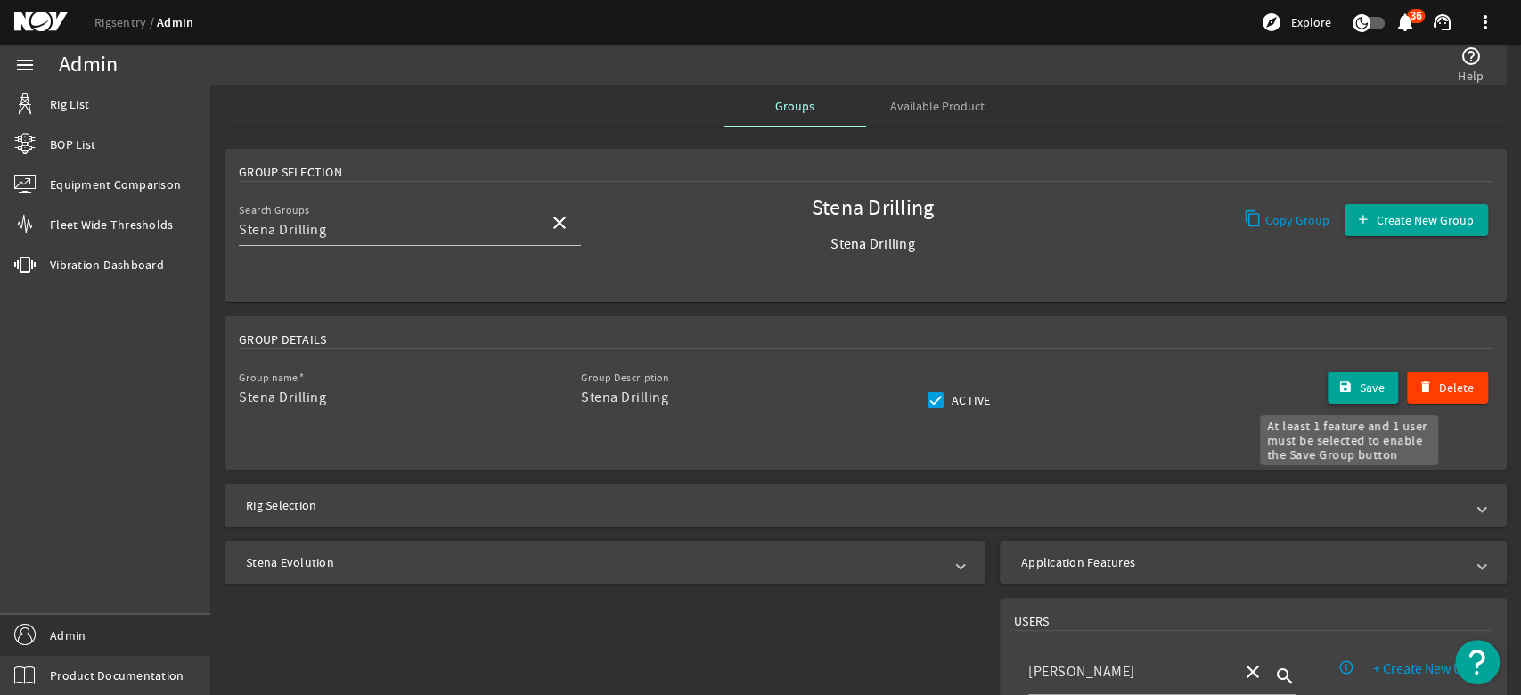
click at [1338, 381] on span "submit" at bounding box center [1363, 387] width 71 height 43
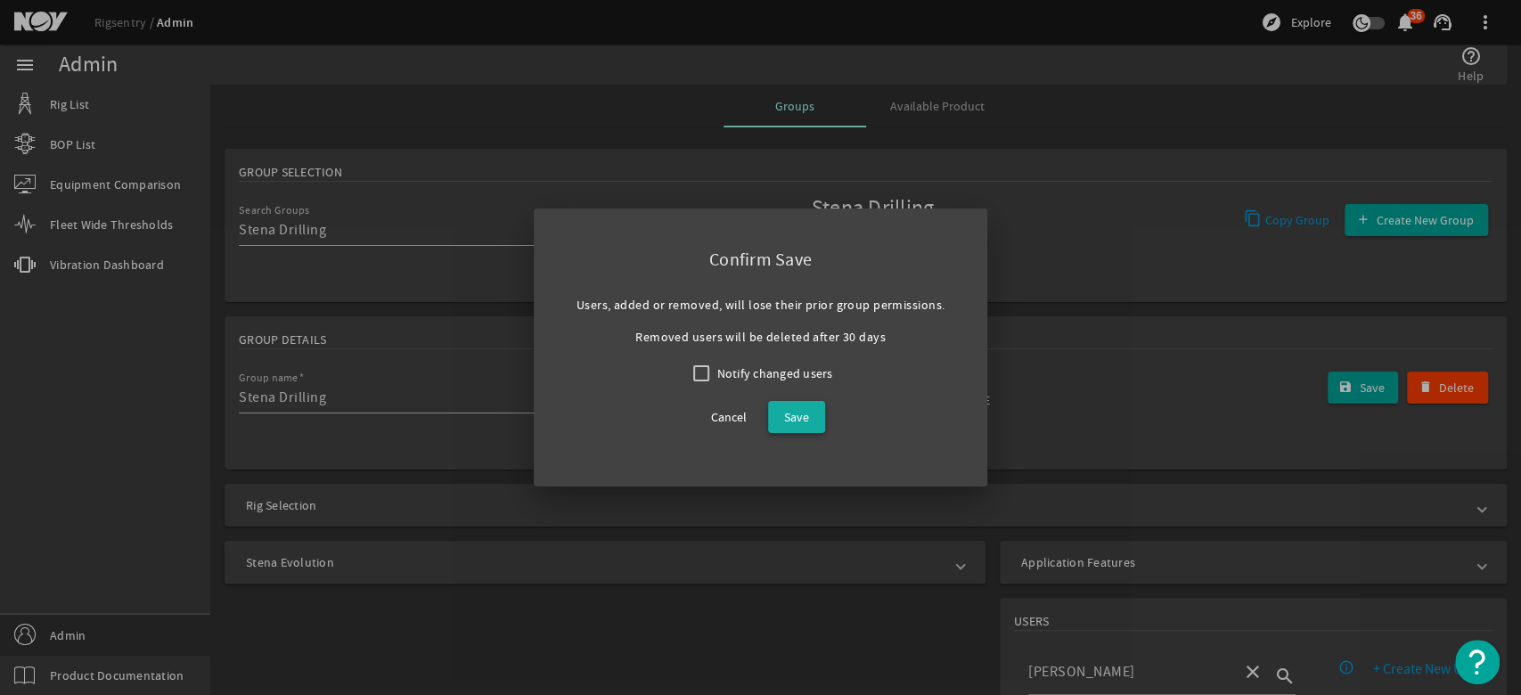
click at [795, 415] on span "Save" at bounding box center [796, 416] width 25 height 21
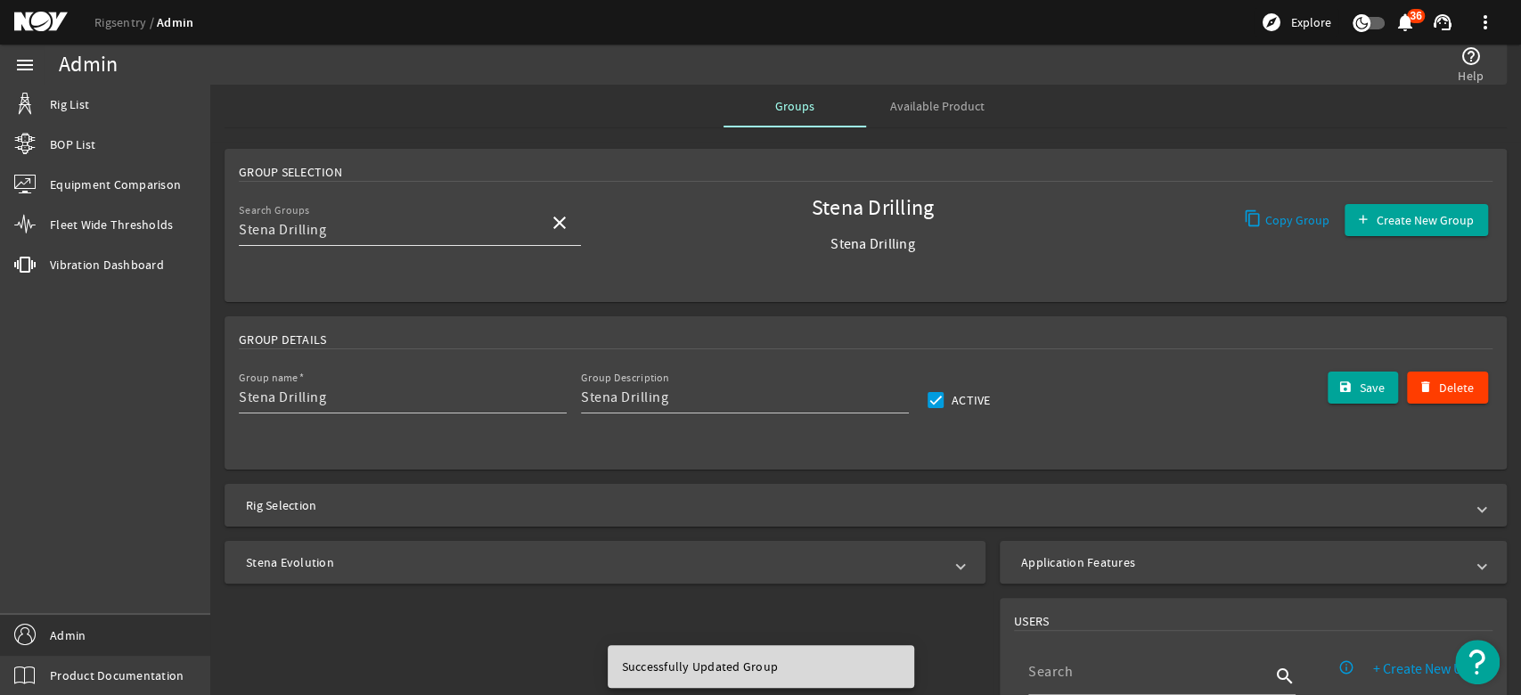
click at [434, 225] on input "Stena Drilling" at bounding box center [387, 229] width 296 height 21
click at [559, 224] on mat-icon "close" at bounding box center [559, 222] width 21 height 21
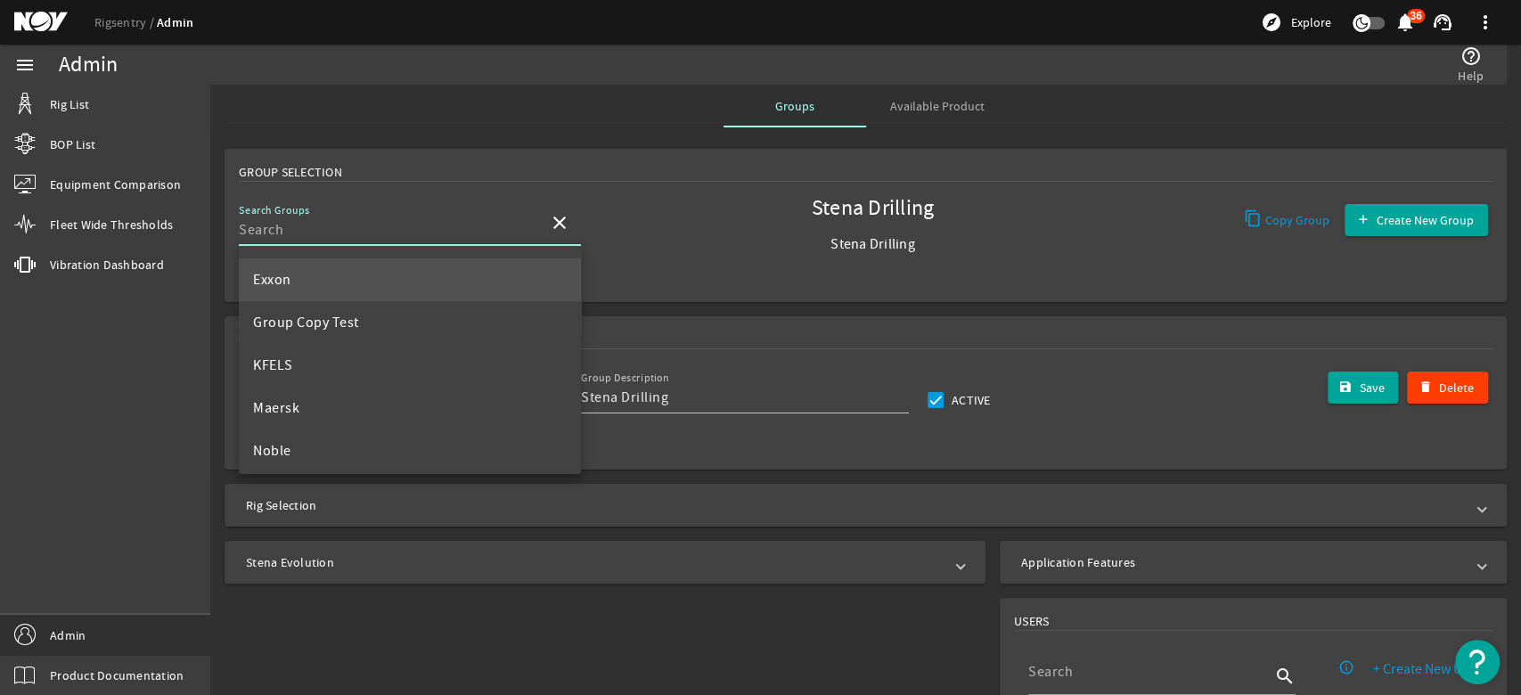
scroll to position [692, 0]
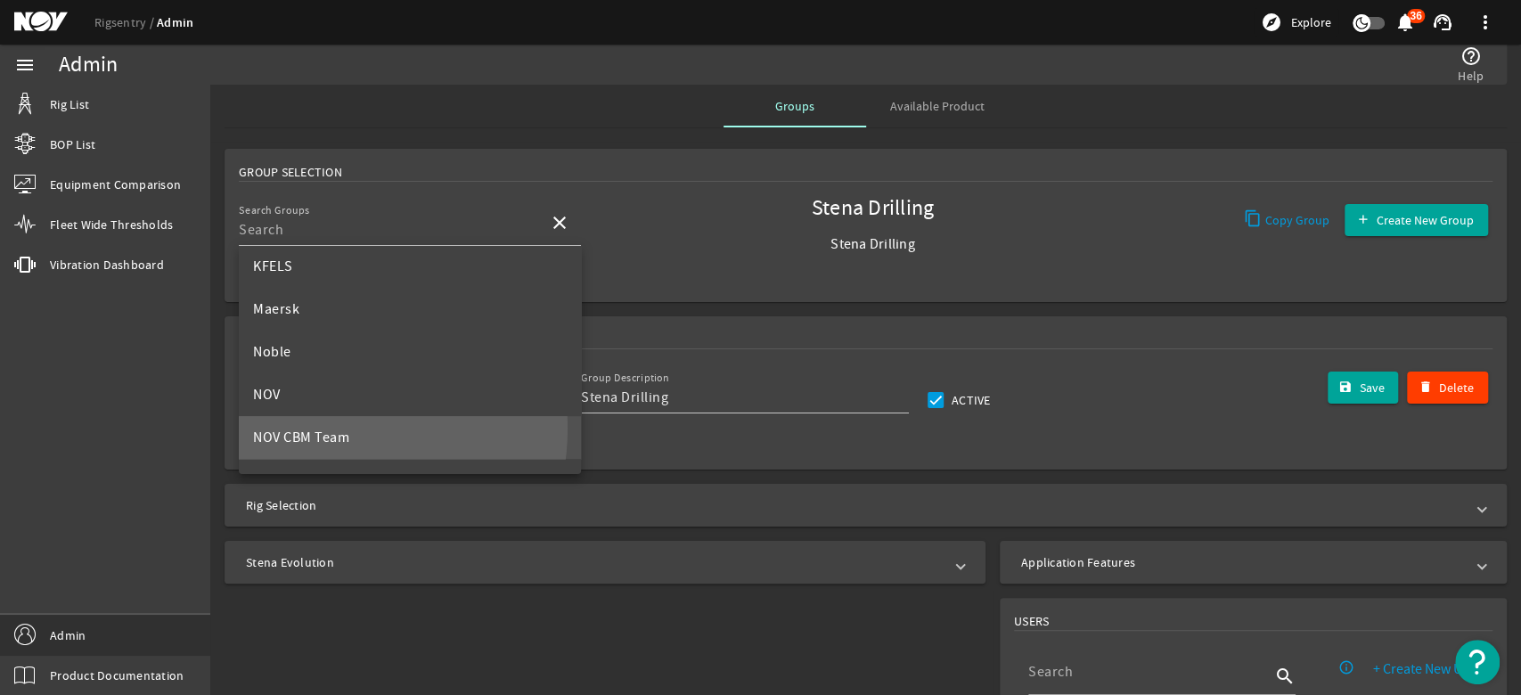
click at [309, 429] on span "NOV CBM Team" at bounding box center [301, 438] width 96 height 18
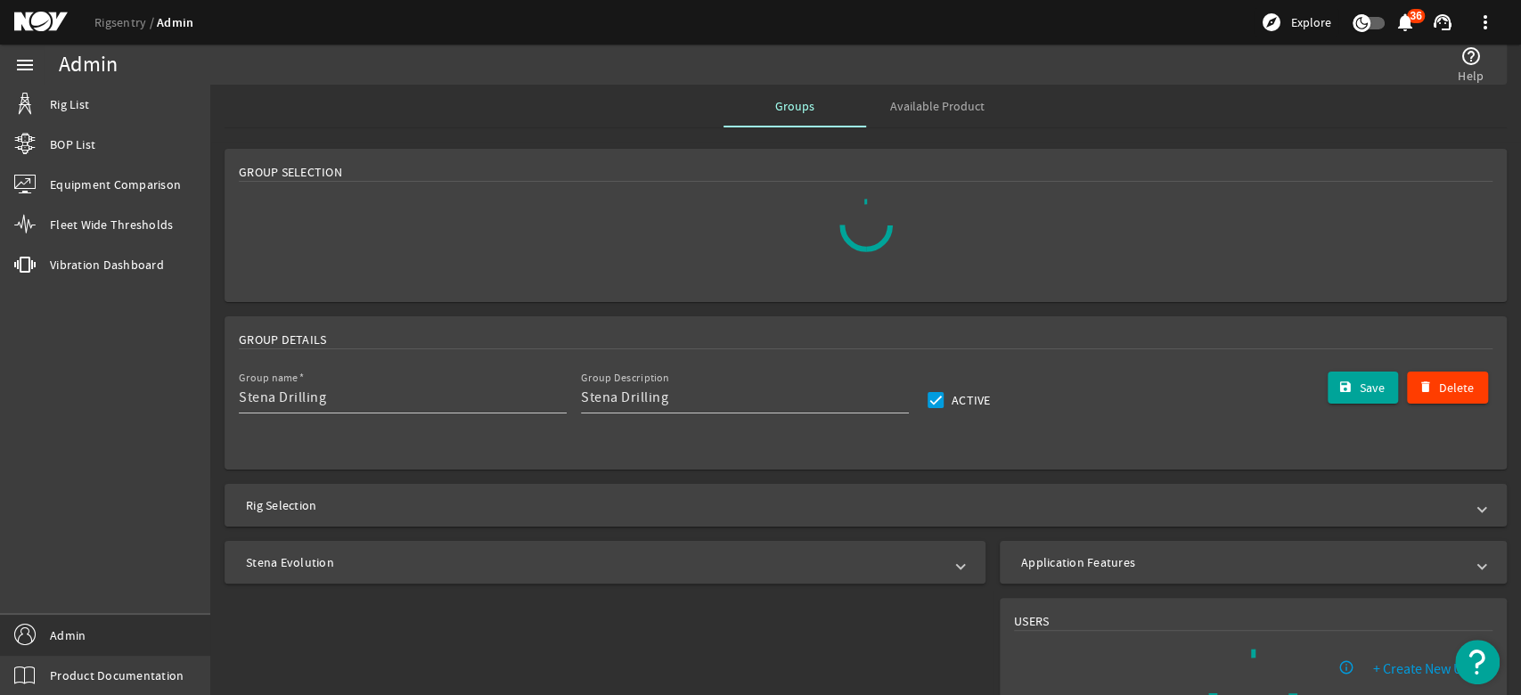
type input "NOV CBM Team"
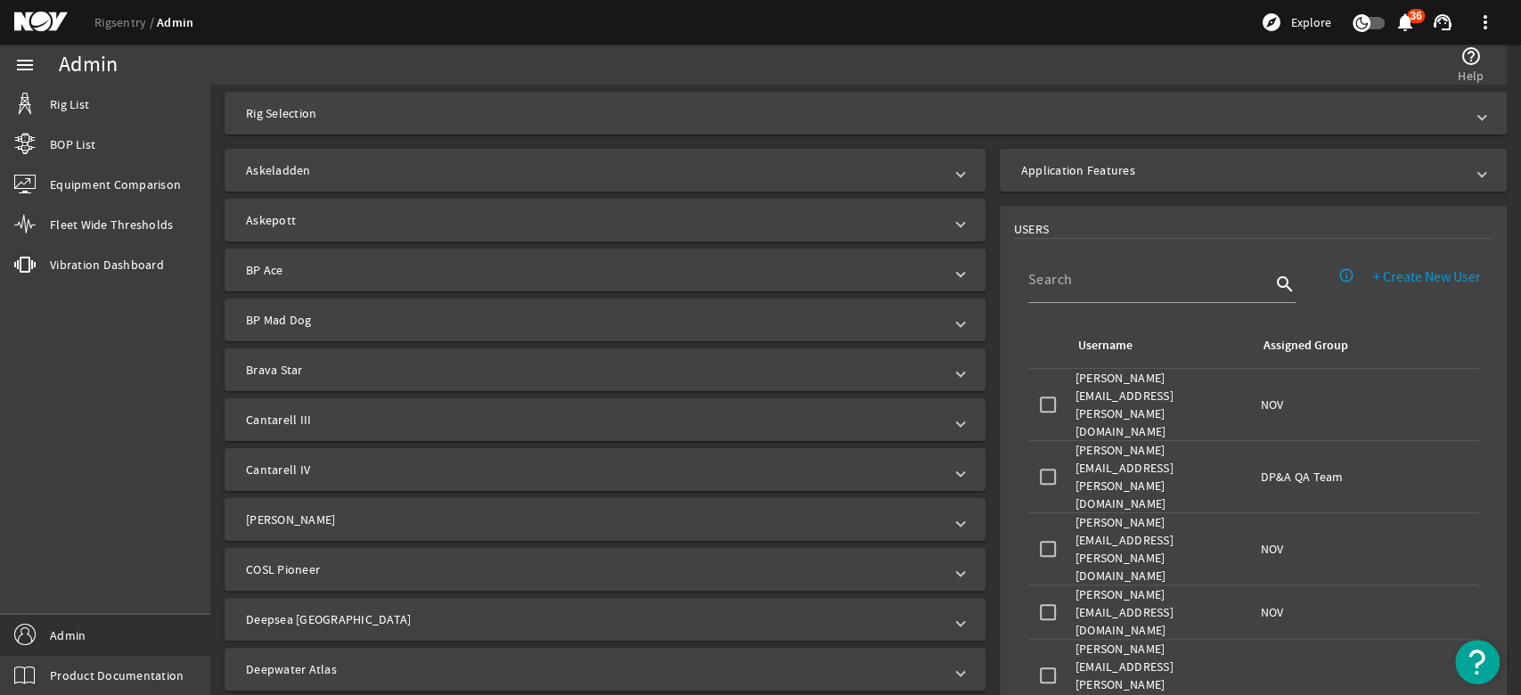
scroll to position [396, 0]
click at [1043, 277] on input at bounding box center [1149, 276] width 242 height 21
type input "[PERSON_NAME]"
click at [1038, 659] on input "checkbox" at bounding box center [1047, 671] width 25 height 25
checkbox input "true"
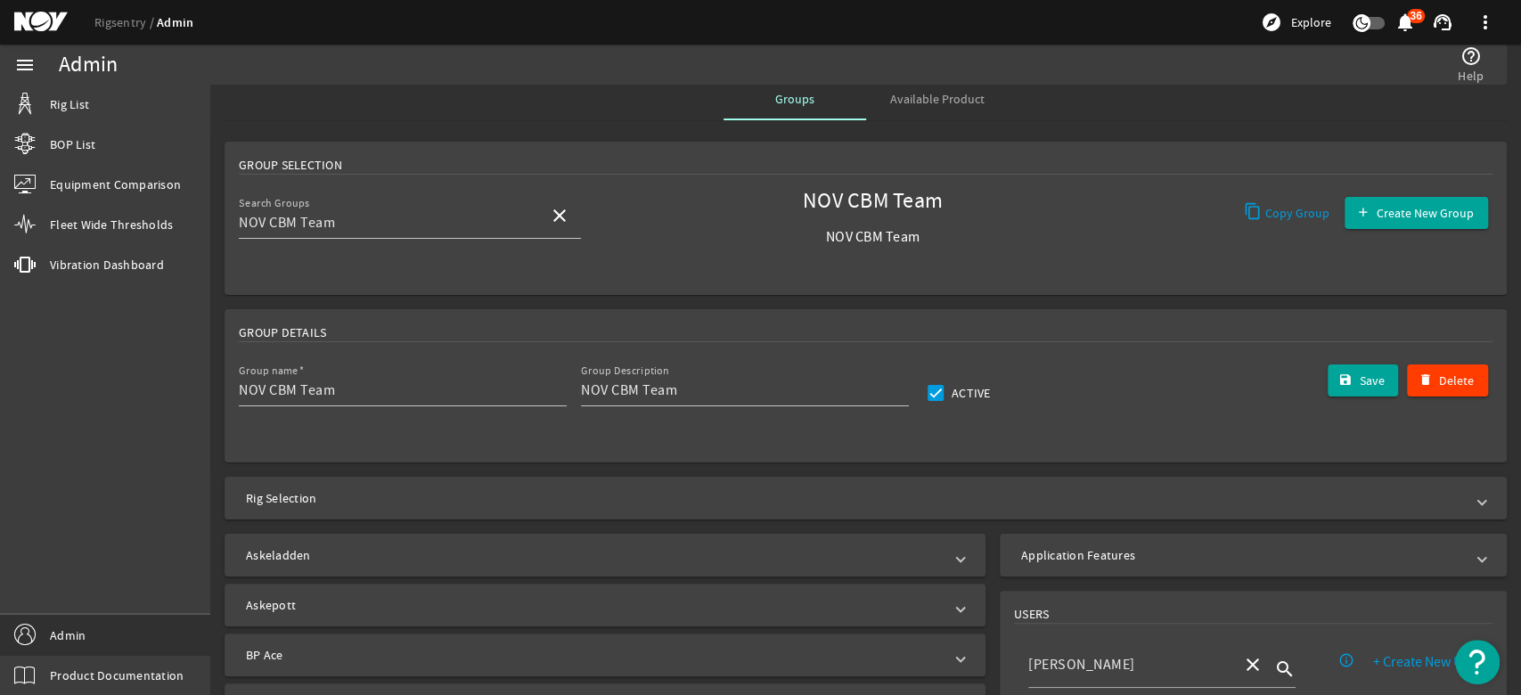
scroll to position [0, 0]
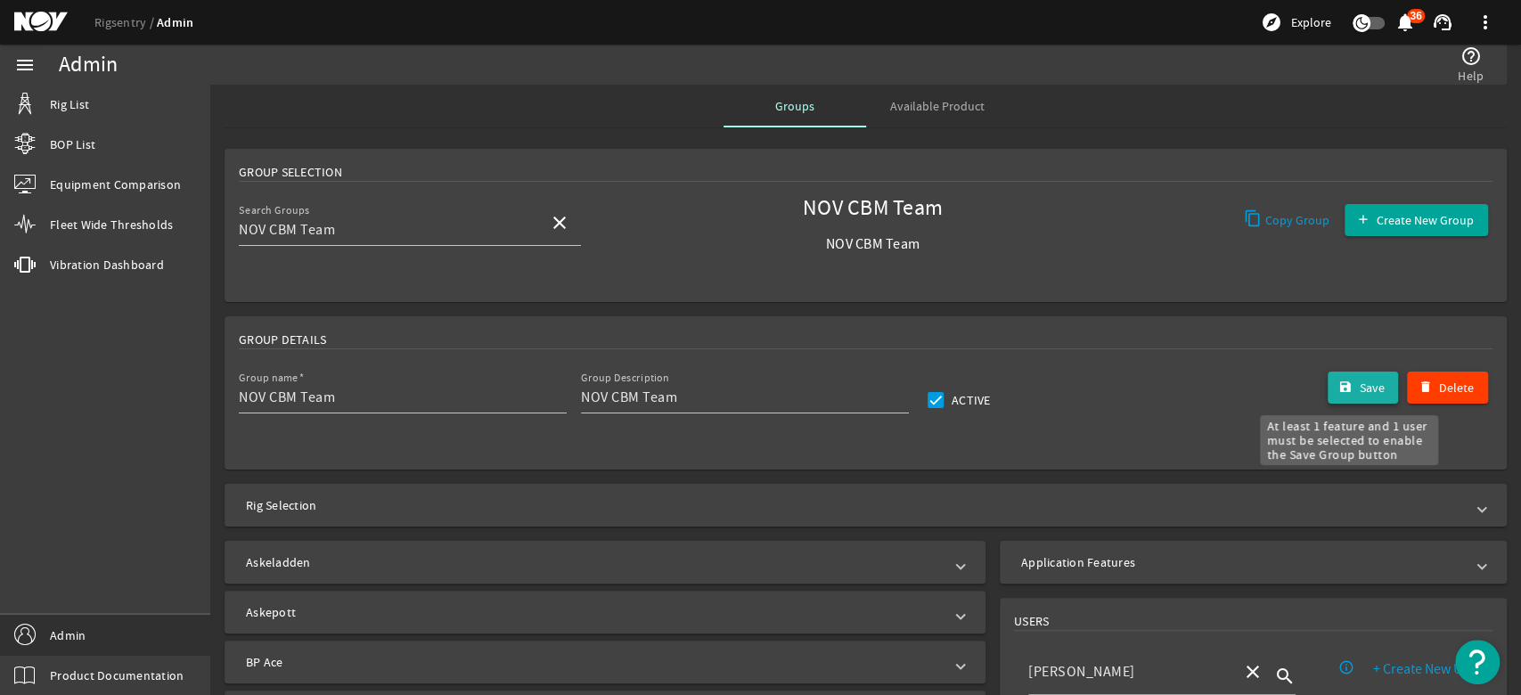
click at [1362, 397] on span "submit" at bounding box center [1363, 387] width 71 height 43
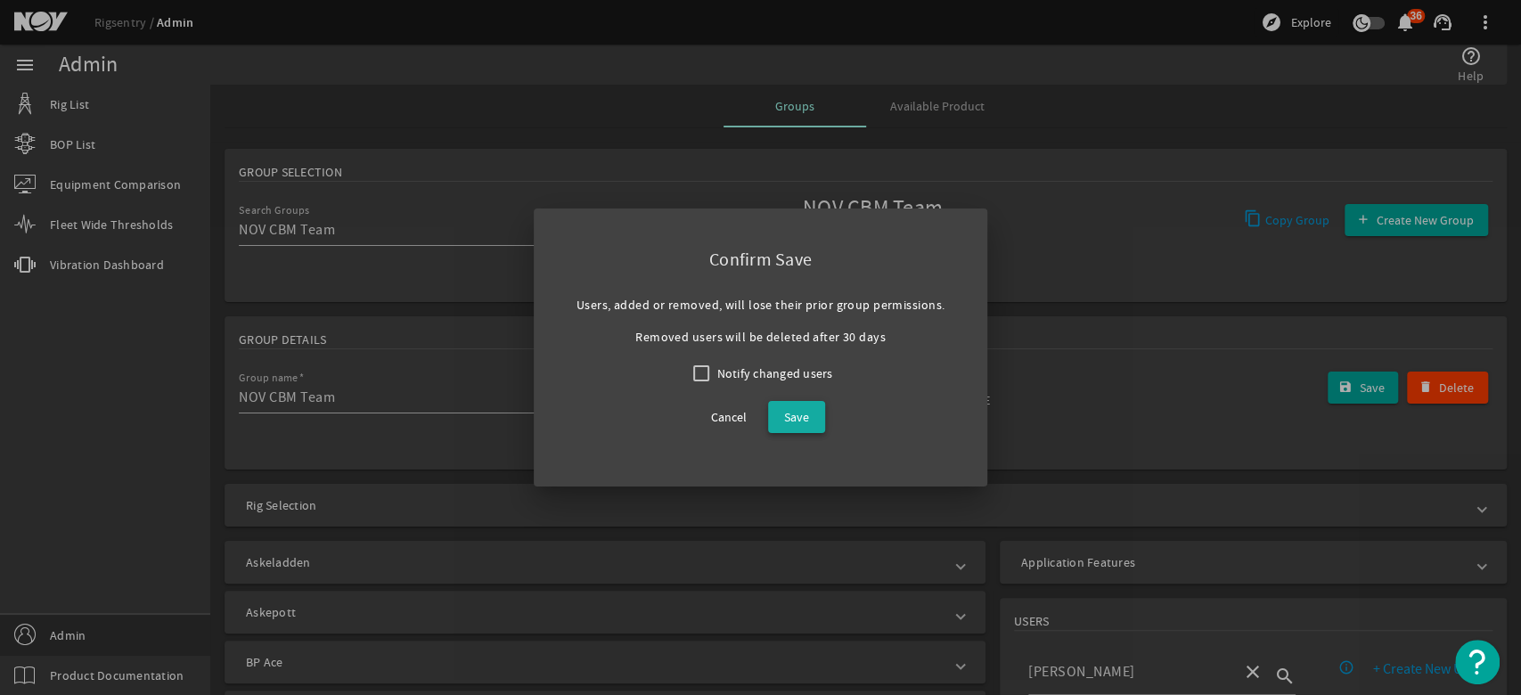
click at [807, 417] on span "Save" at bounding box center [796, 416] width 25 height 21
